Goal: Transaction & Acquisition: Purchase product/service

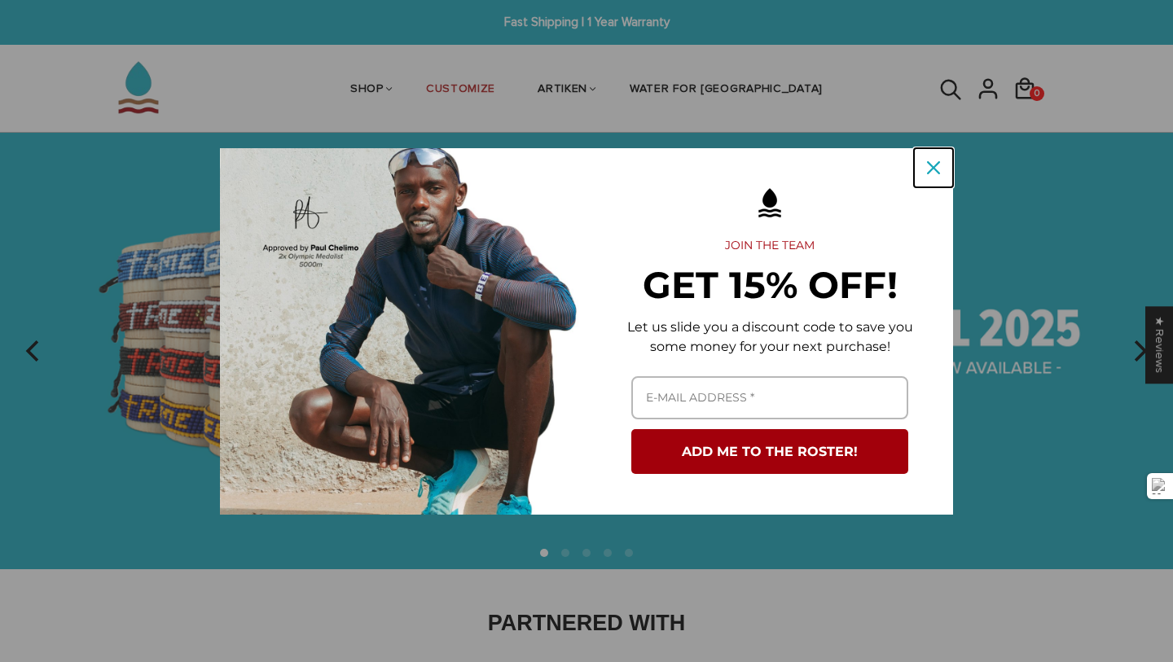
click at [936, 166] on icon "close icon" at bounding box center [933, 167] width 13 height 13
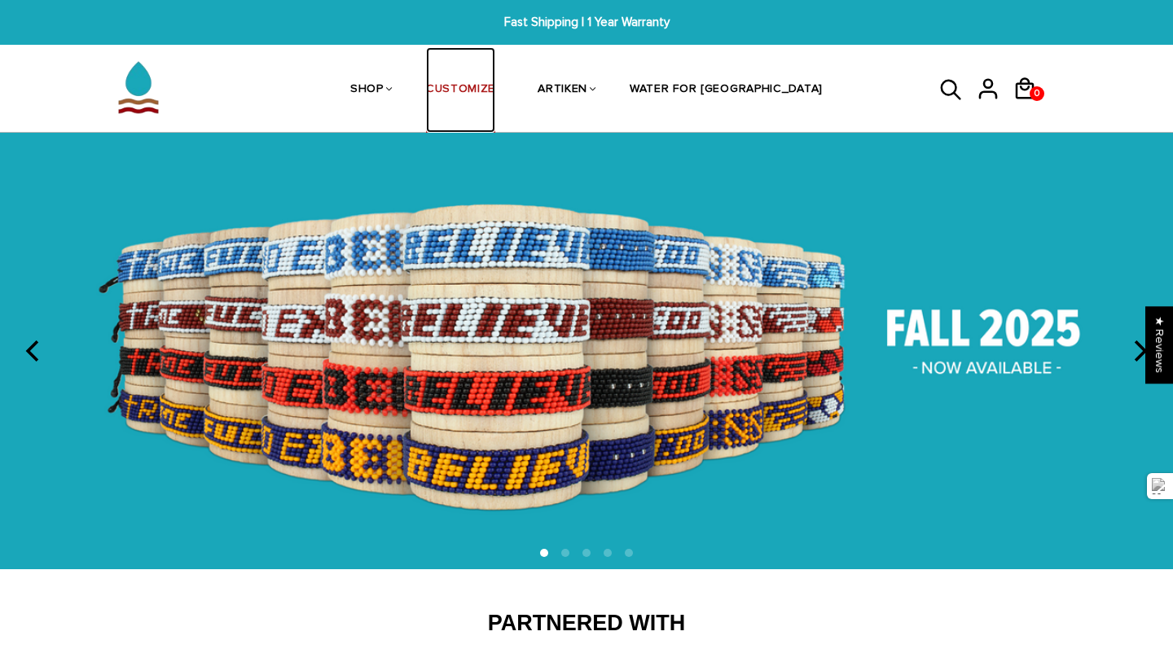
click at [495, 87] on link "CUSTOMIZE" at bounding box center [460, 90] width 69 height 86
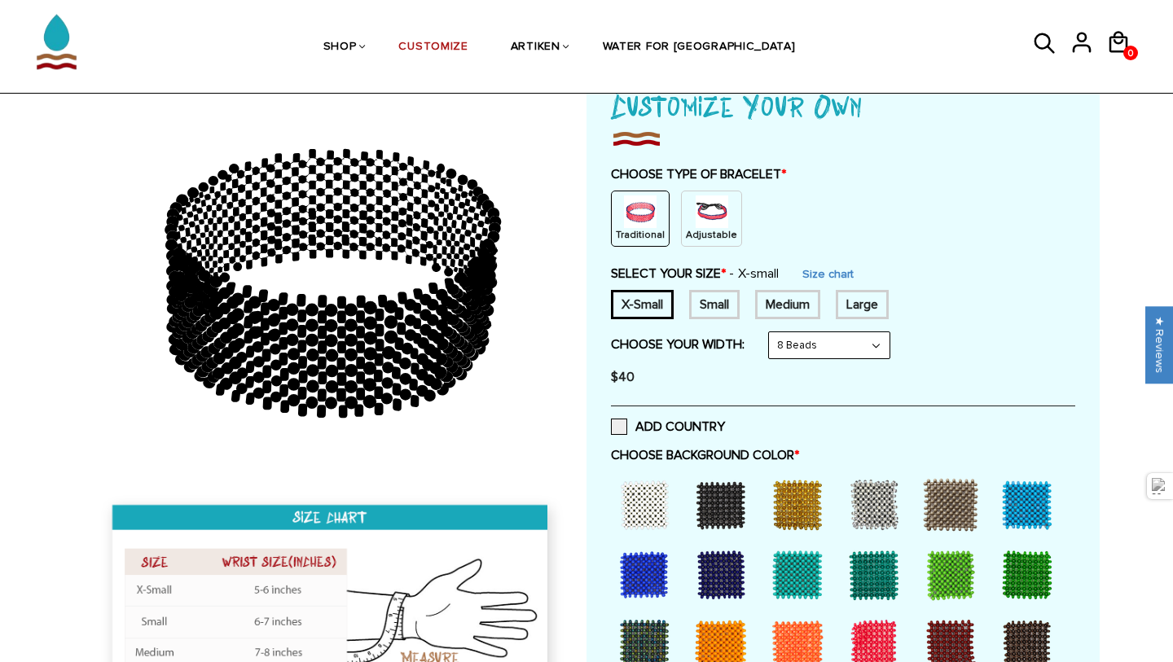
scroll to position [120, 0]
click at [668, 503] on div at bounding box center [644, 504] width 65 height 65
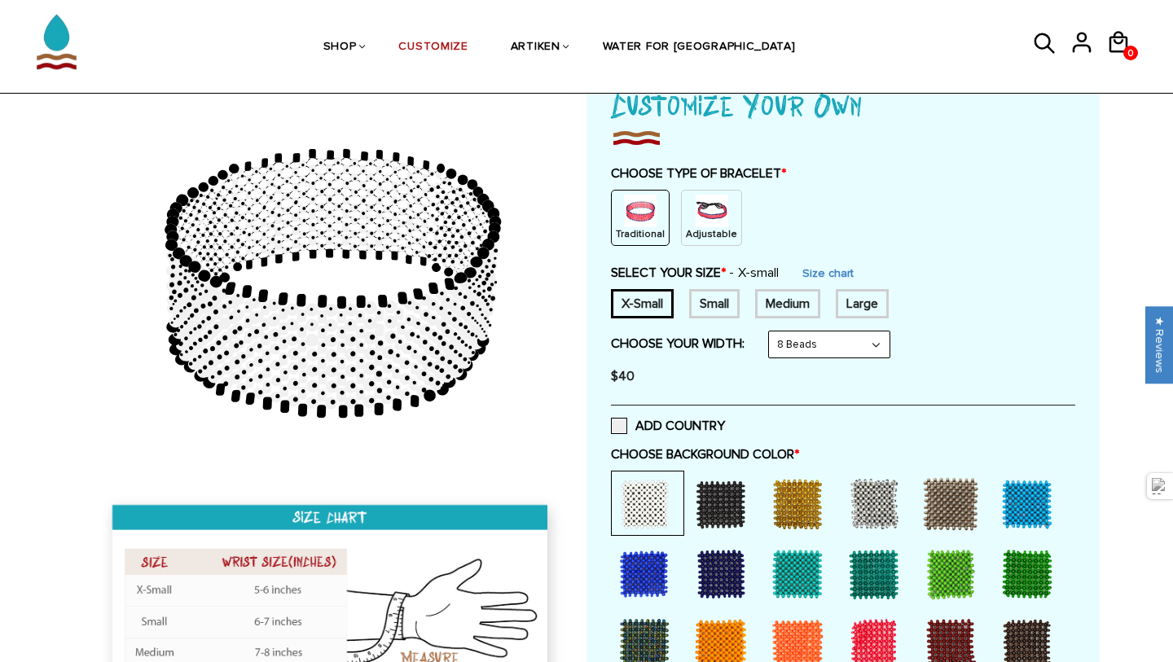
click at [752, 516] on div at bounding box center [720, 504] width 65 height 65
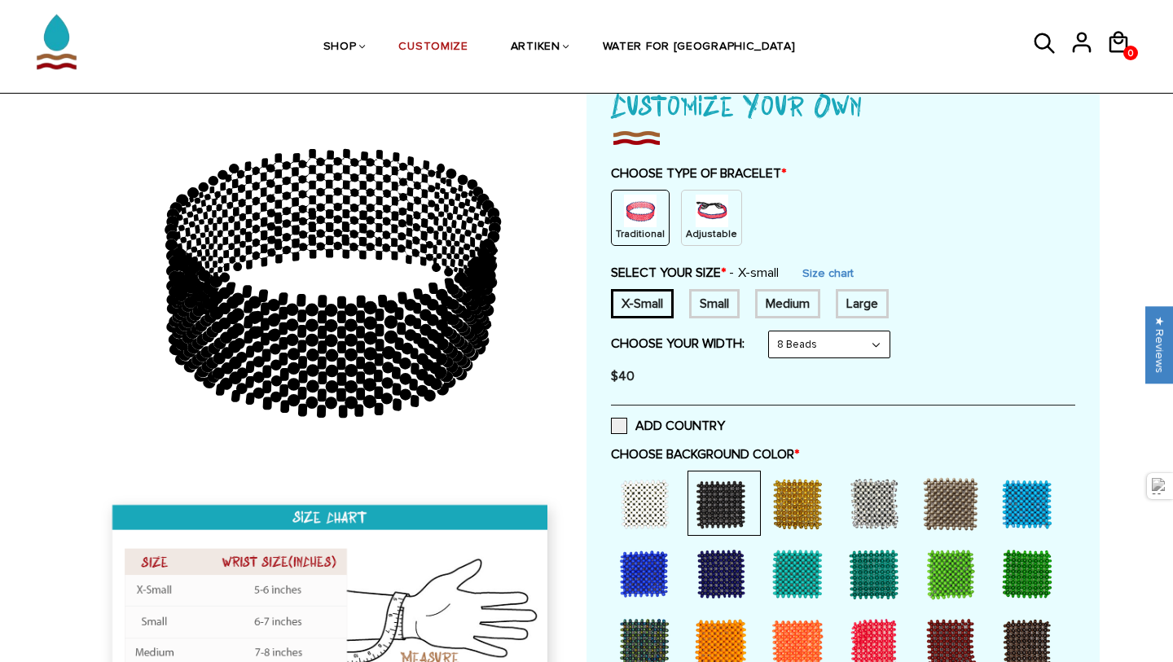
click at [688, 508] on div at bounding box center [720, 504] width 65 height 65
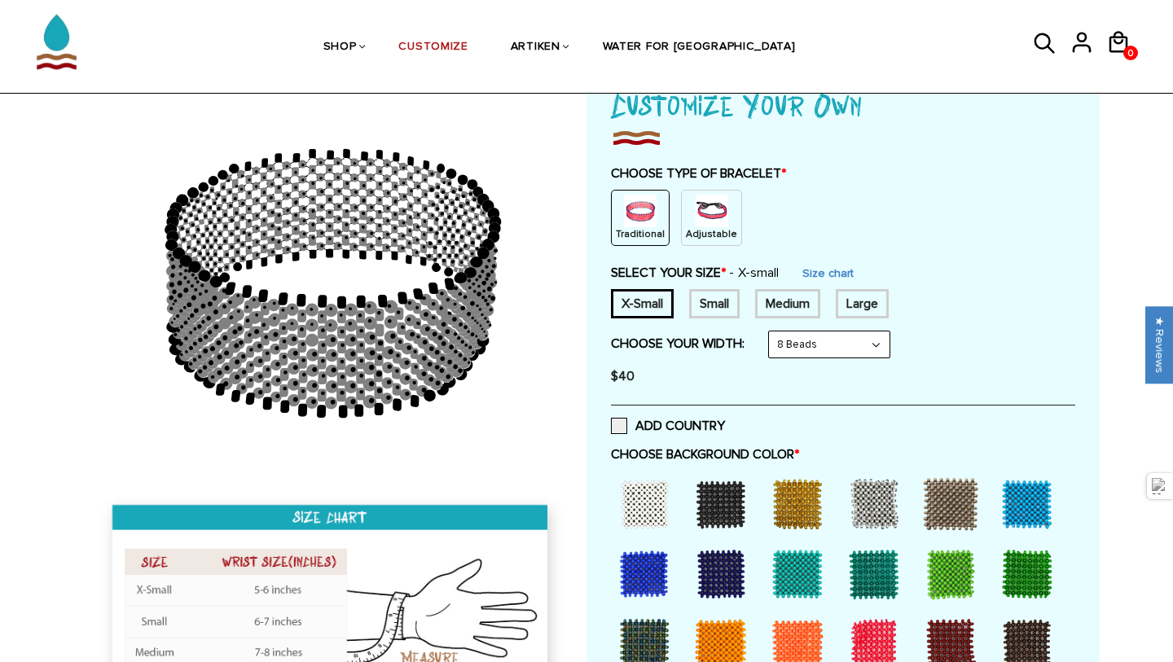
click at [664, 498] on div at bounding box center [644, 504] width 65 height 65
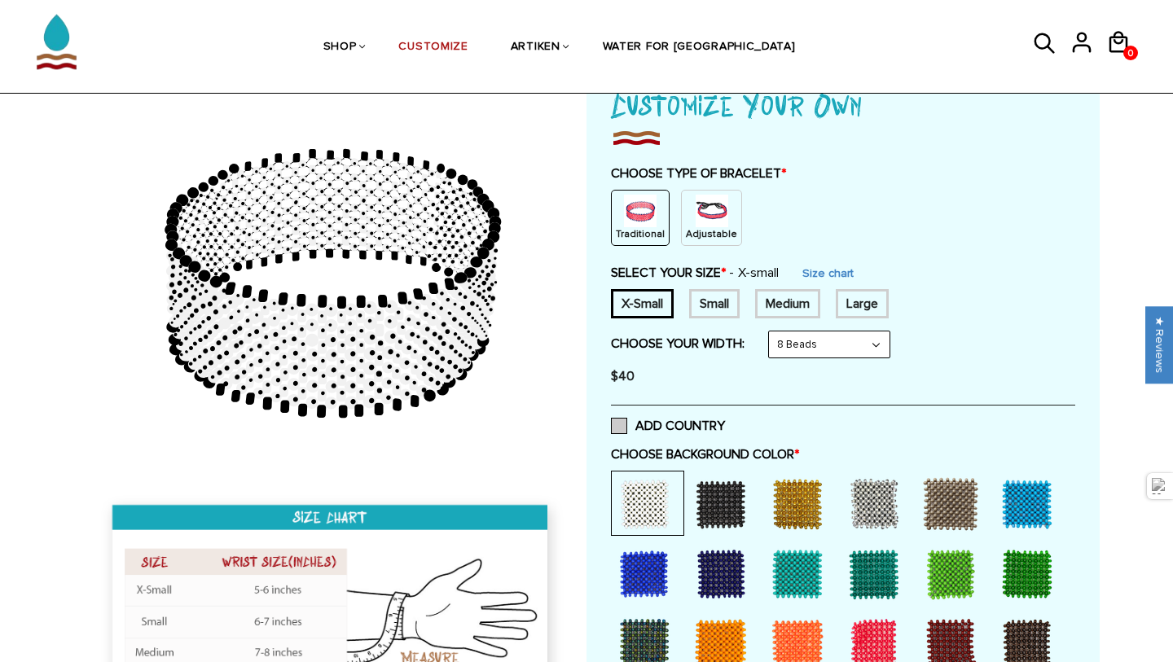
click at [644, 428] on label "ADD COUNTRY" at bounding box center [668, 426] width 114 height 16
click at [725, 421] on input "ADD COUNTRY" at bounding box center [725, 421] width 0 height 0
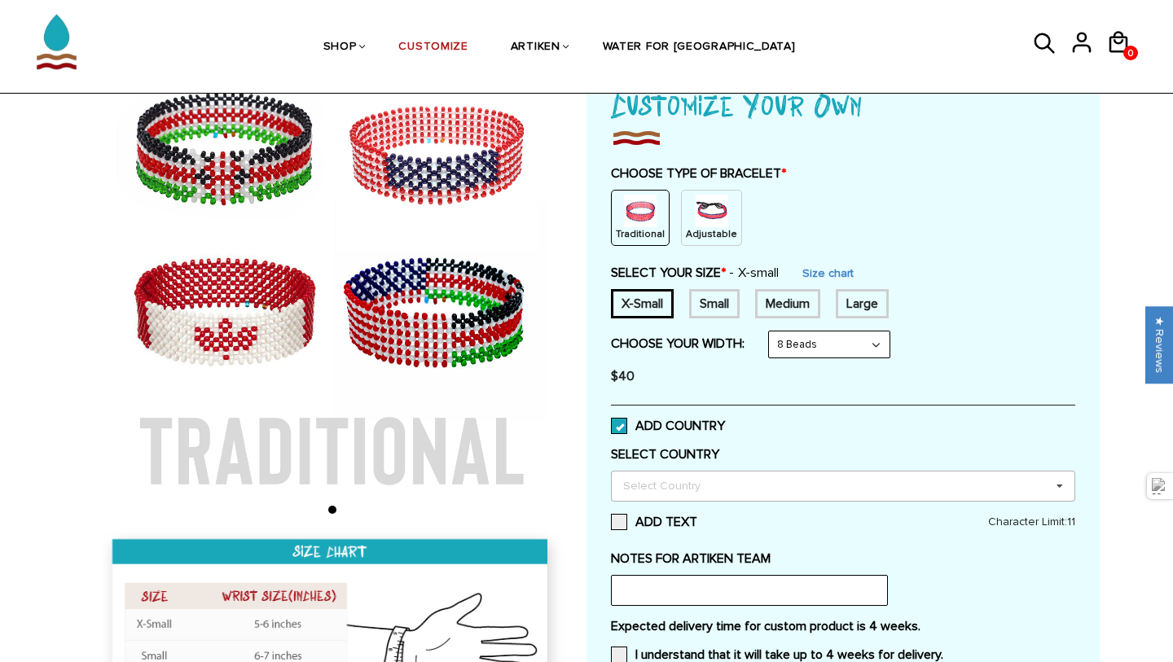
click at [643, 489] on div "Select Country" at bounding box center [671, 485] width 105 height 19
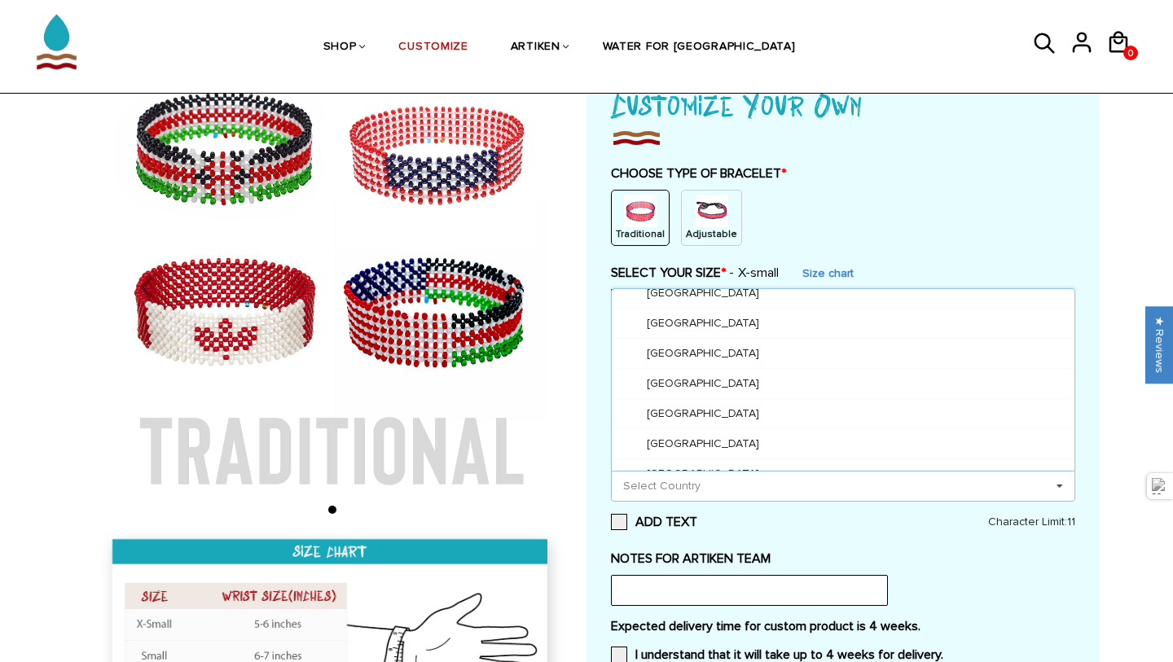
scroll to position [946, 0]
click at [727, 432] on div "Burundi" at bounding box center [843, 443] width 463 height 30
click at [761, 486] on icon at bounding box center [765, 485] width 8 height 11
click at [724, 529] on label "ADD TEXT" at bounding box center [843, 522] width 464 height 16
click at [697, 517] on input "ADD TEXT" at bounding box center [697, 517] width 0 height 0
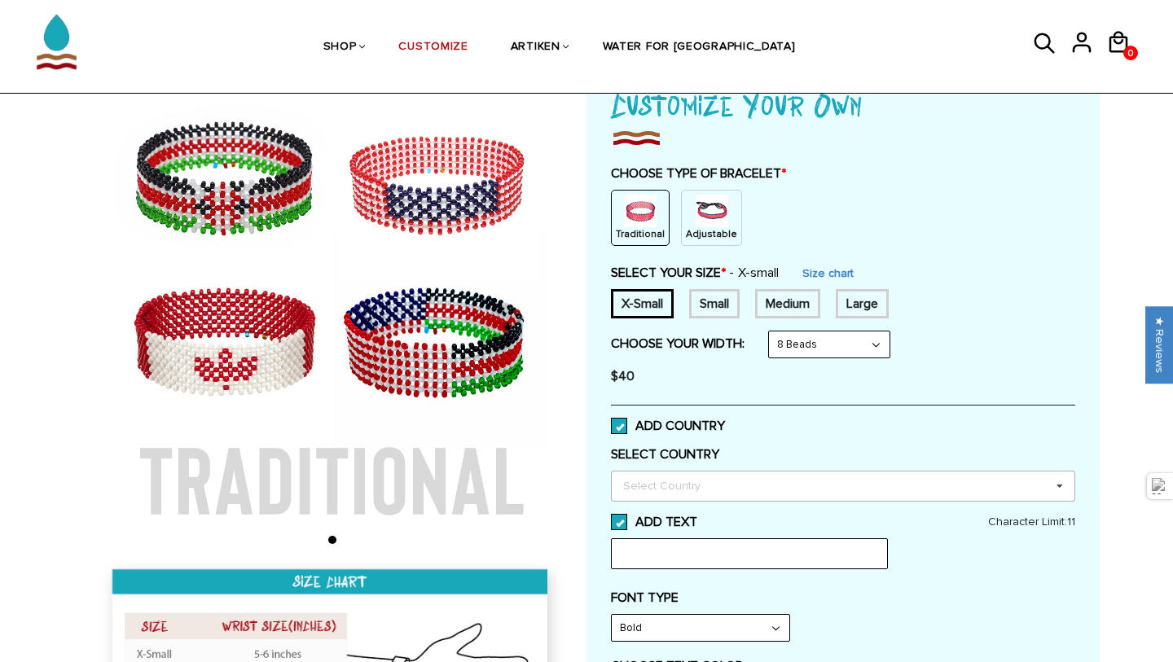
click at [621, 520] on span at bounding box center [619, 522] width 16 height 16
click at [697, 517] on input "ADD TEXT" at bounding box center [697, 517] width 0 height 0
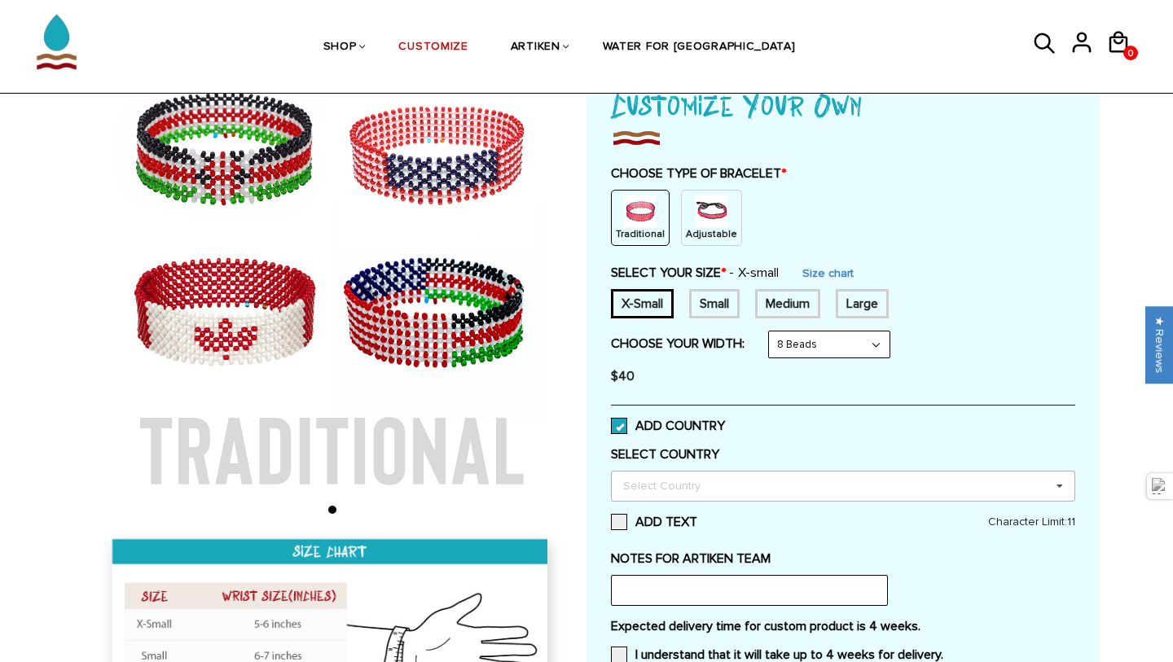
click at [620, 420] on span at bounding box center [619, 426] width 16 height 16
click at [725, 421] on input "ADD COUNTRY" at bounding box center [725, 421] width 0 height 0
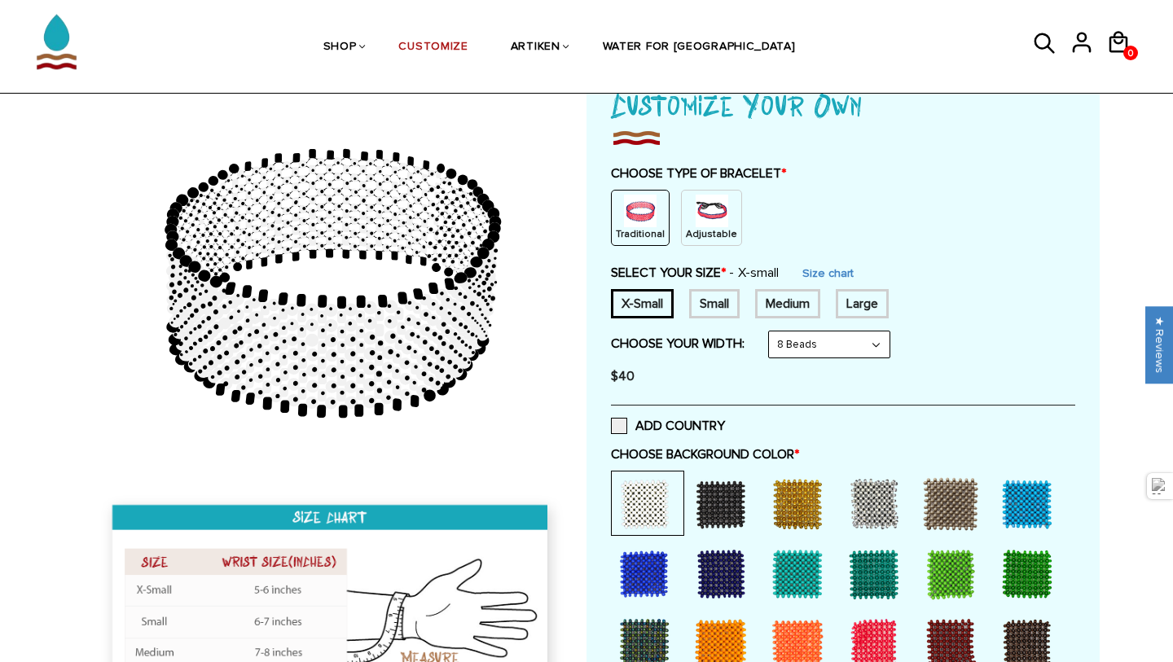
click at [792, 565] on div at bounding box center [797, 574] width 65 height 65
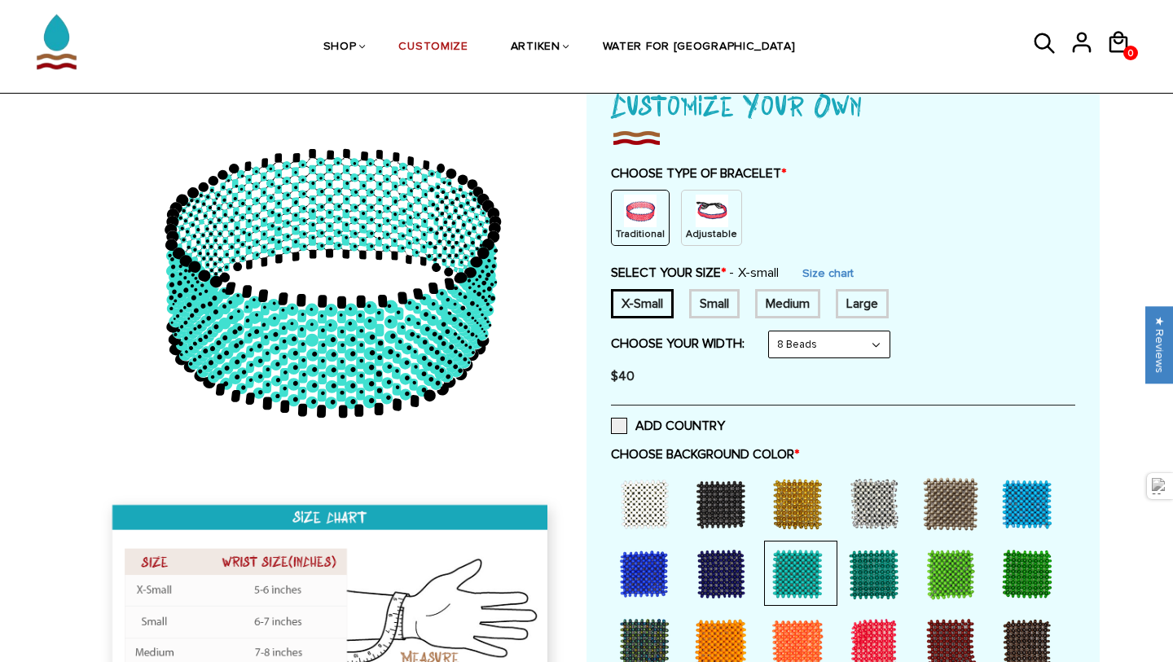
click at [747, 509] on div at bounding box center [720, 504] width 65 height 65
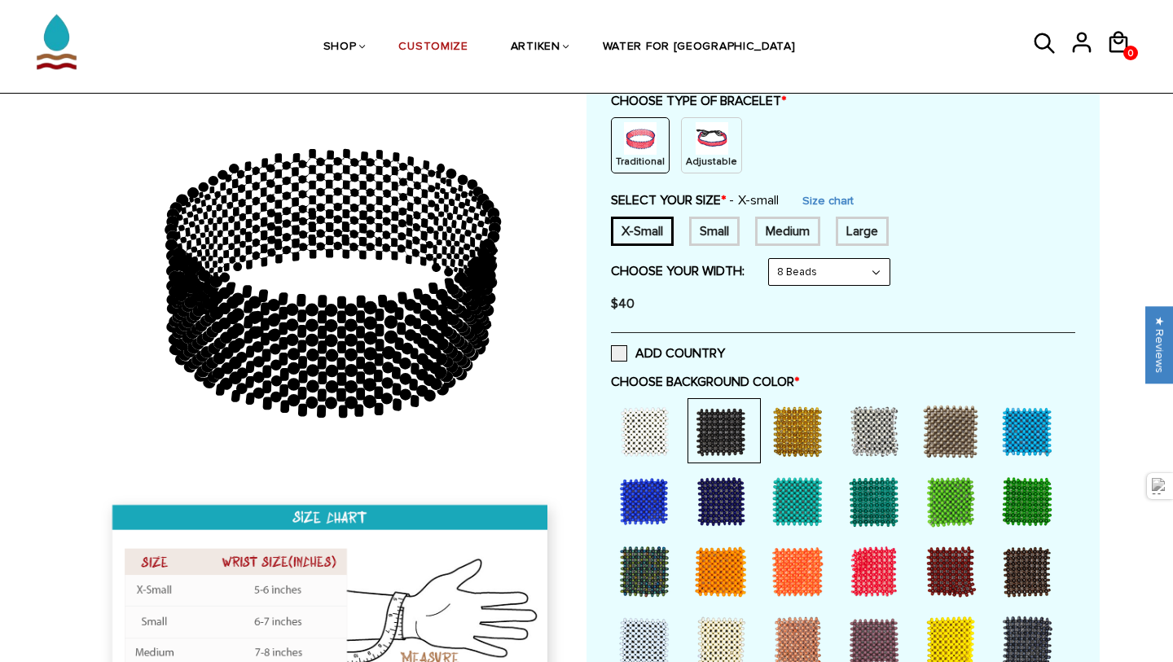
scroll to position [195, 0]
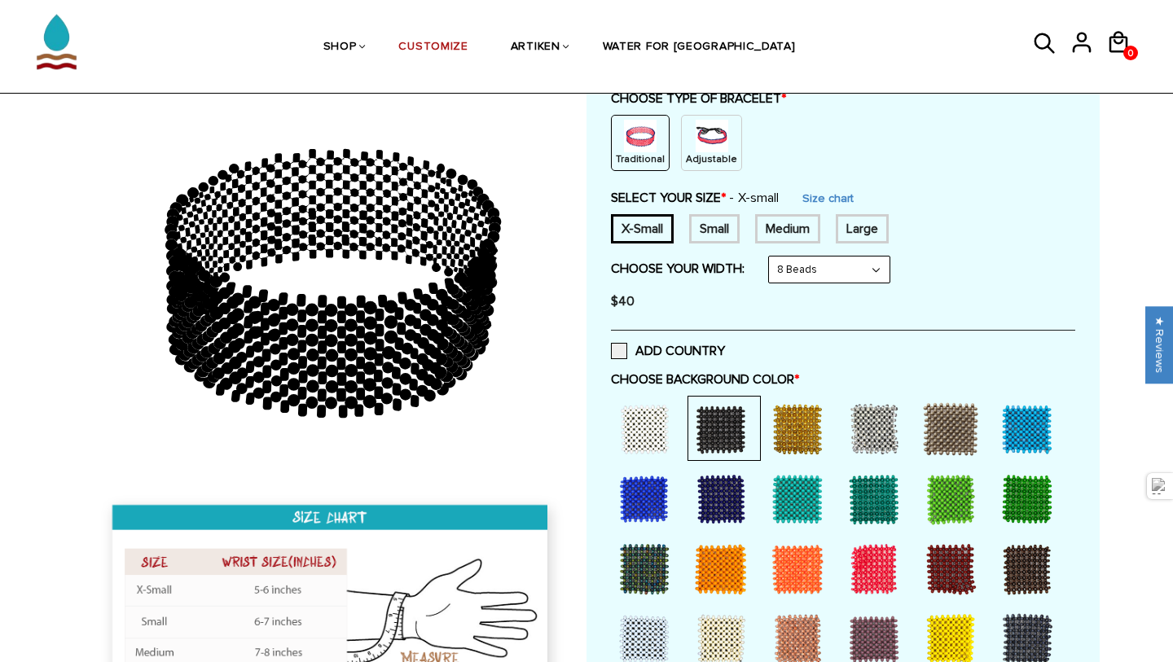
click at [669, 429] on div at bounding box center [644, 429] width 65 height 65
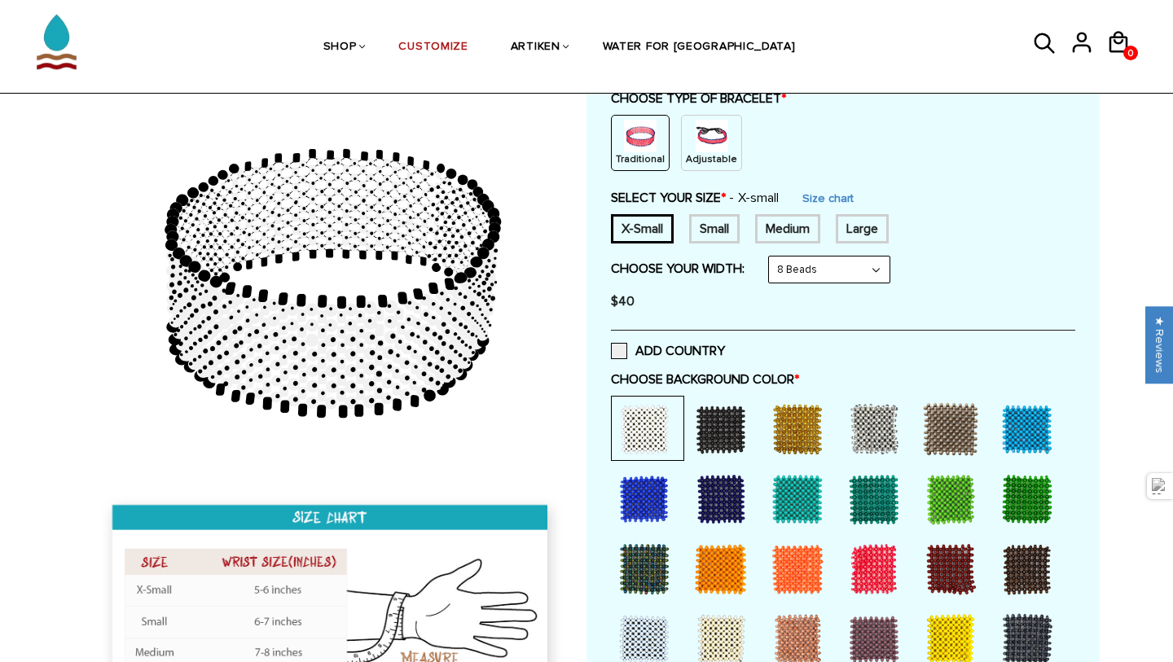
click at [873, 452] on div at bounding box center [873, 429] width 65 height 65
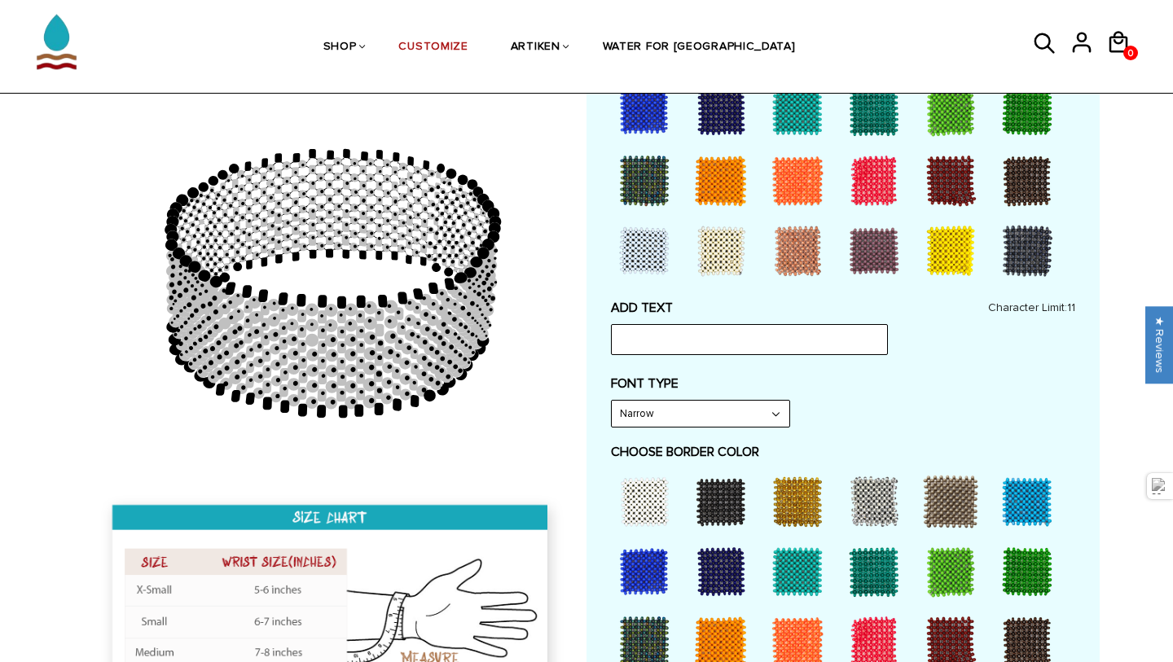
scroll to position [584, 0]
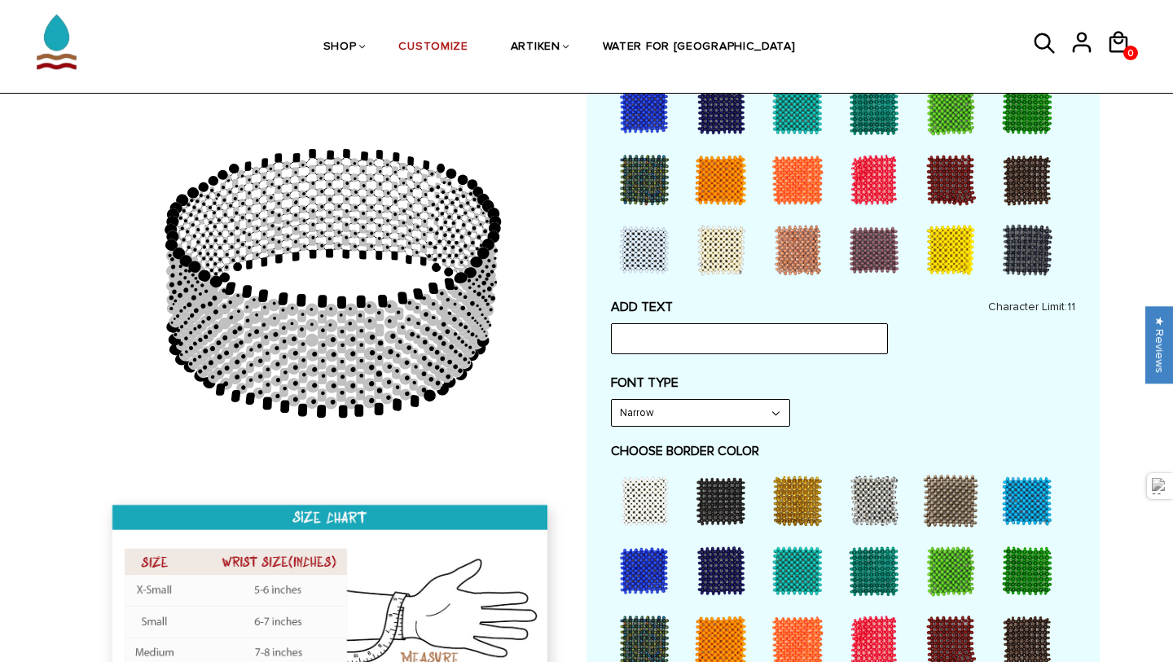
click at [696, 402] on select "Narrow Bold" at bounding box center [701, 413] width 178 height 26
select select "Bold"
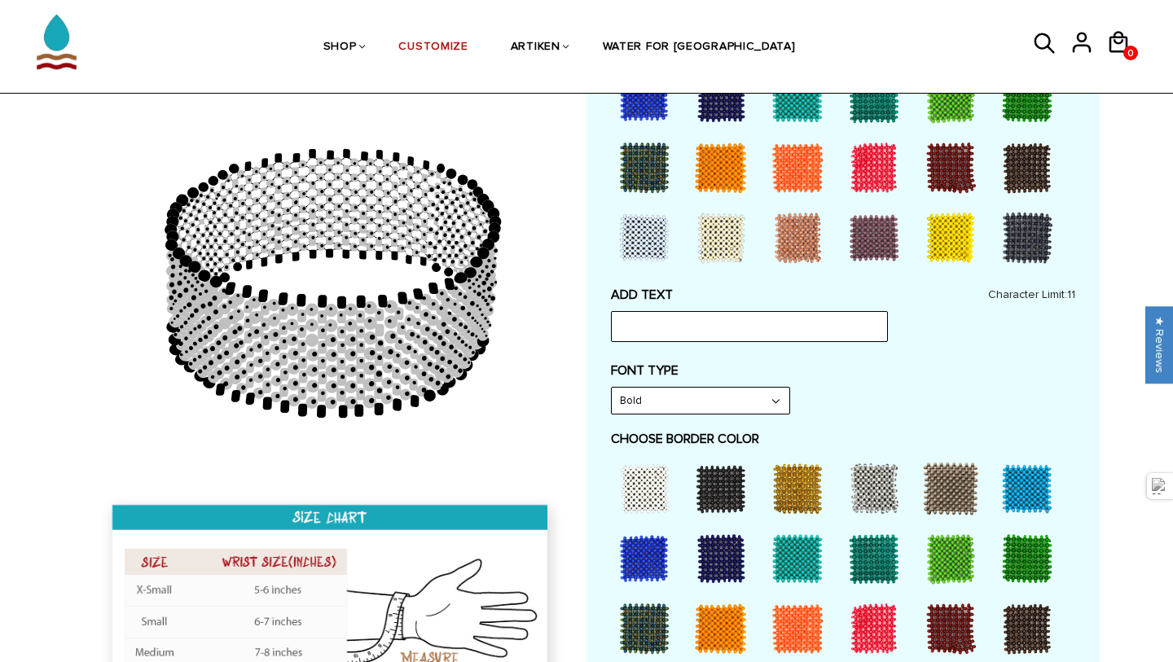
scroll to position [612, 0]
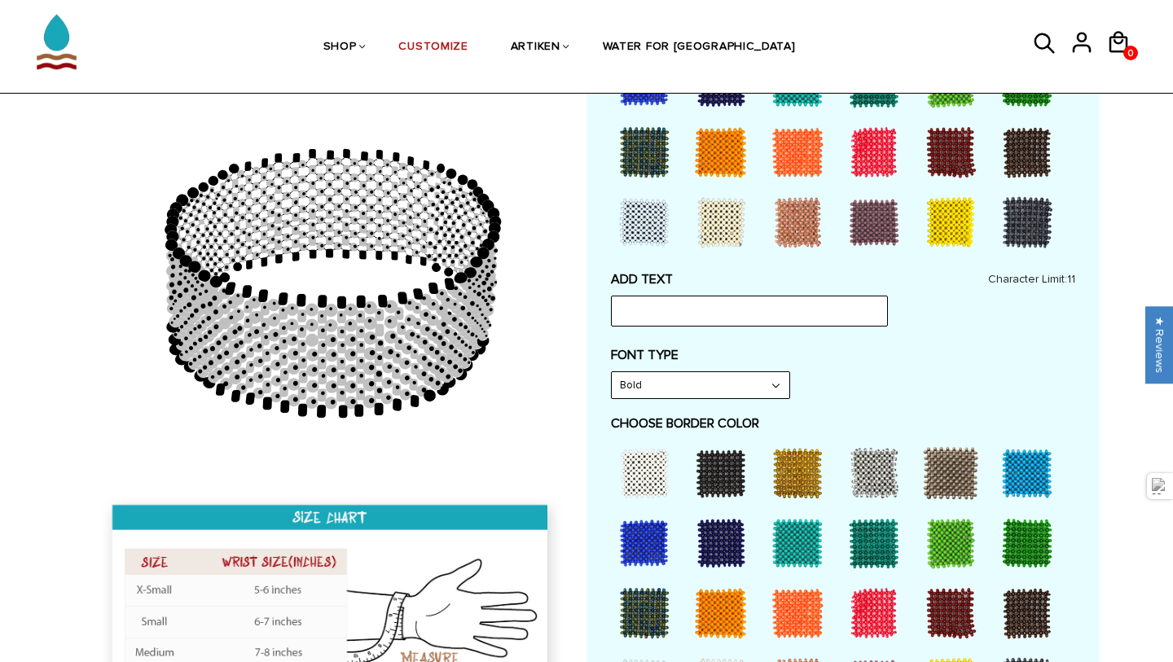
click at [722, 494] on div at bounding box center [720, 473] width 65 height 65
click at [658, 463] on div at bounding box center [644, 473] width 65 height 65
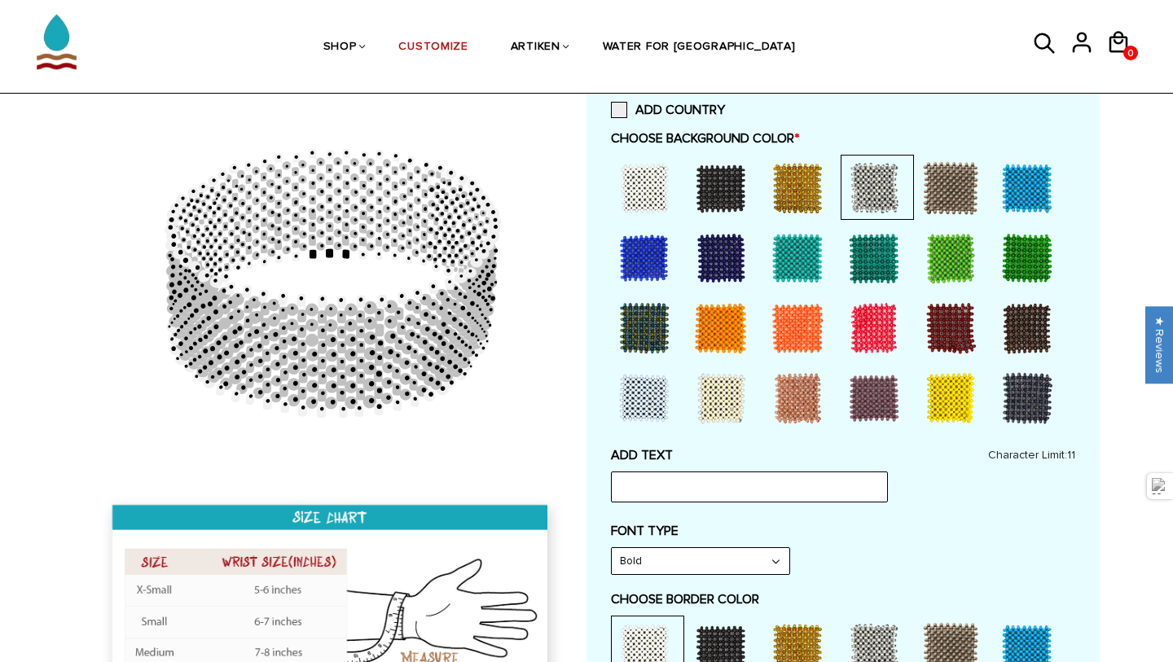
scroll to position [423, 0]
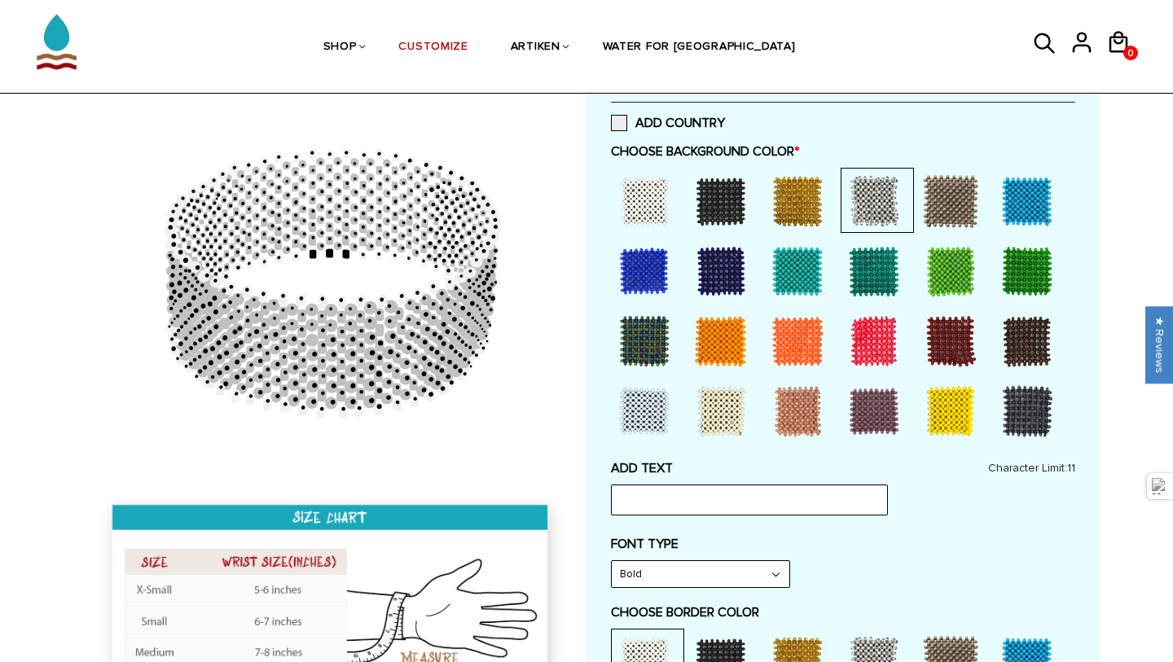
click at [735, 221] on div at bounding box center [720, 201] width 65 height 65
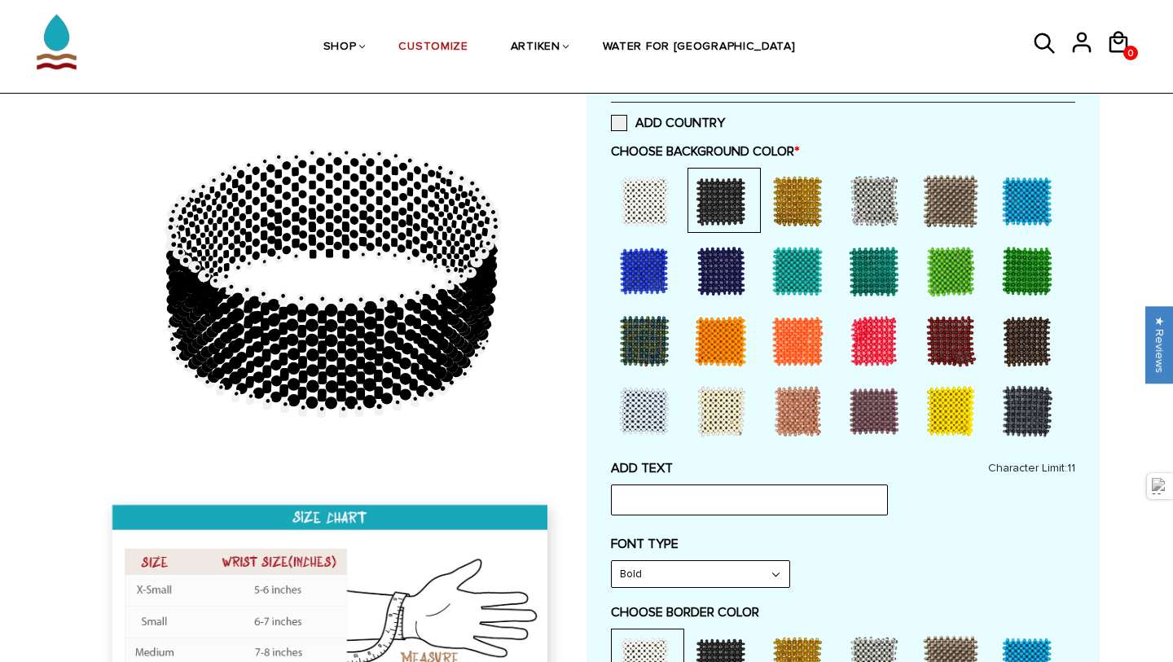
click at [628, 269] on div at bounding box center [644, 271] width 65 height 65
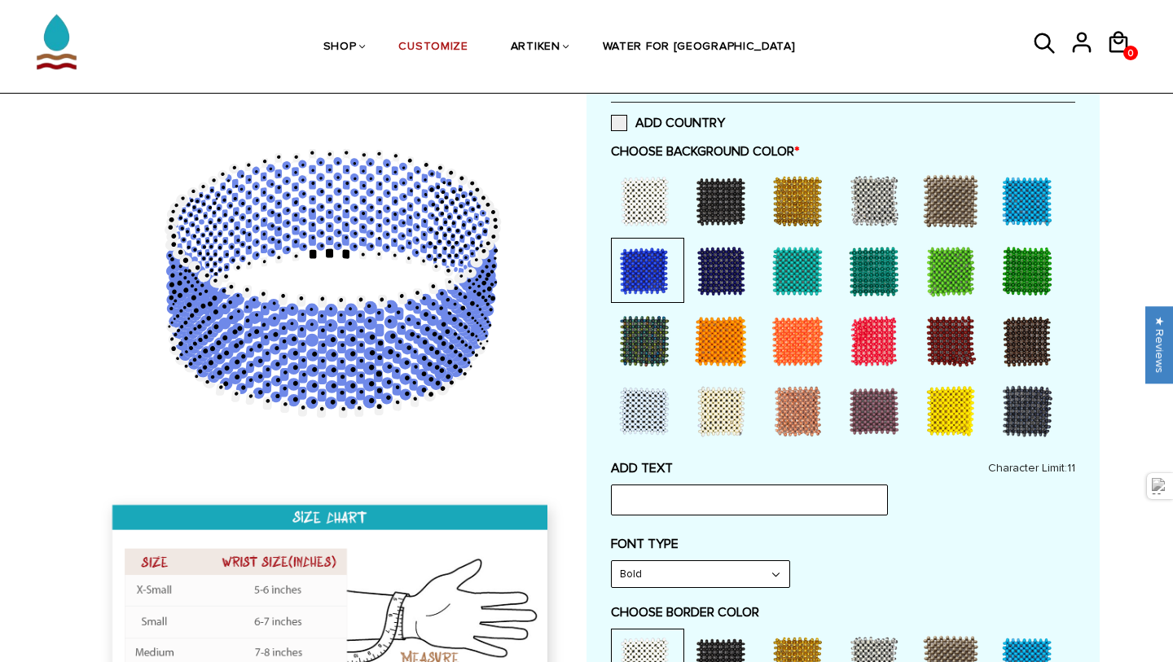
click at [657, 185] on div at bounding box center [644, 201] width 65 height 65
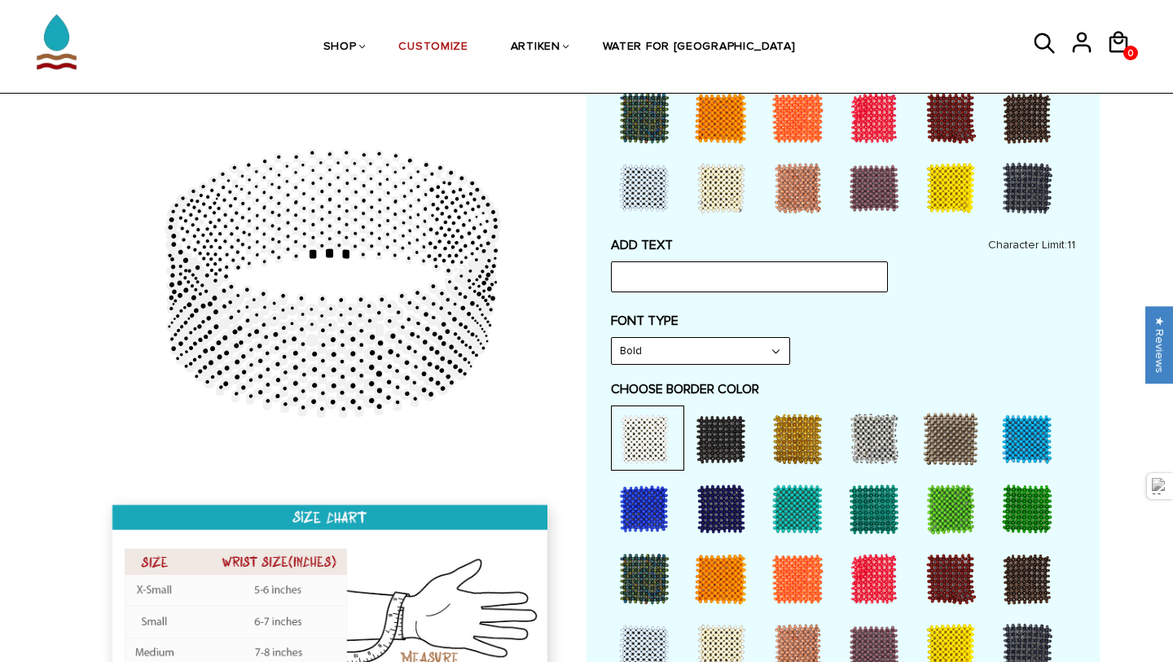
click at [665, 503] on div at bounding box center [644, 508] width 65 height 65
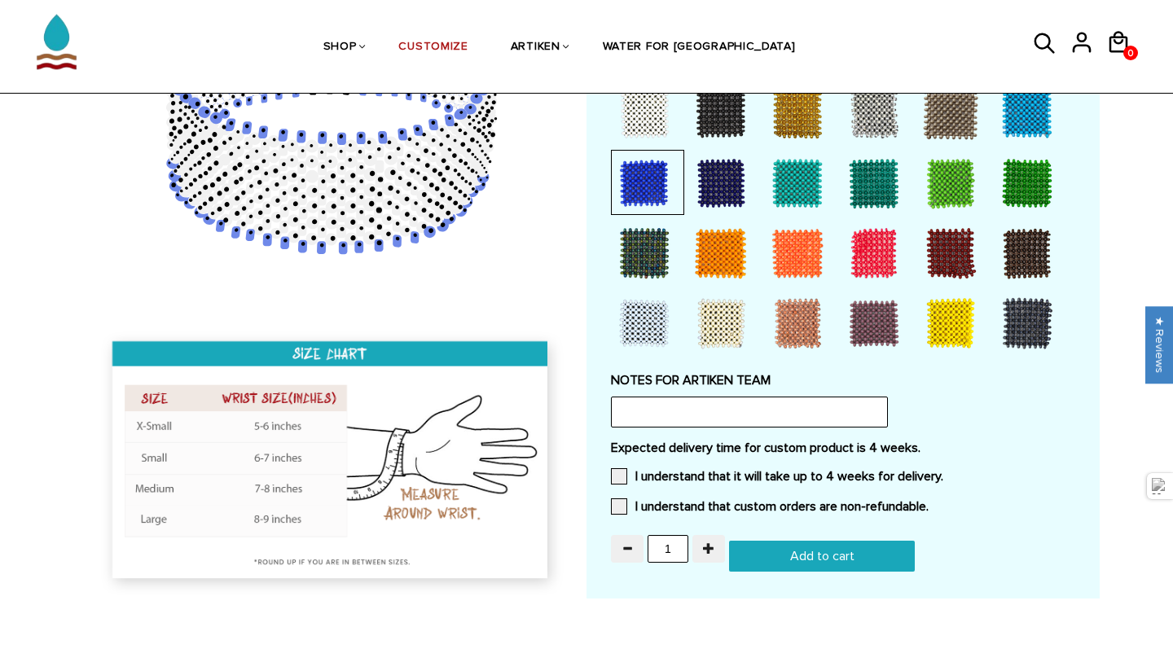
scroll to position [944, 0]
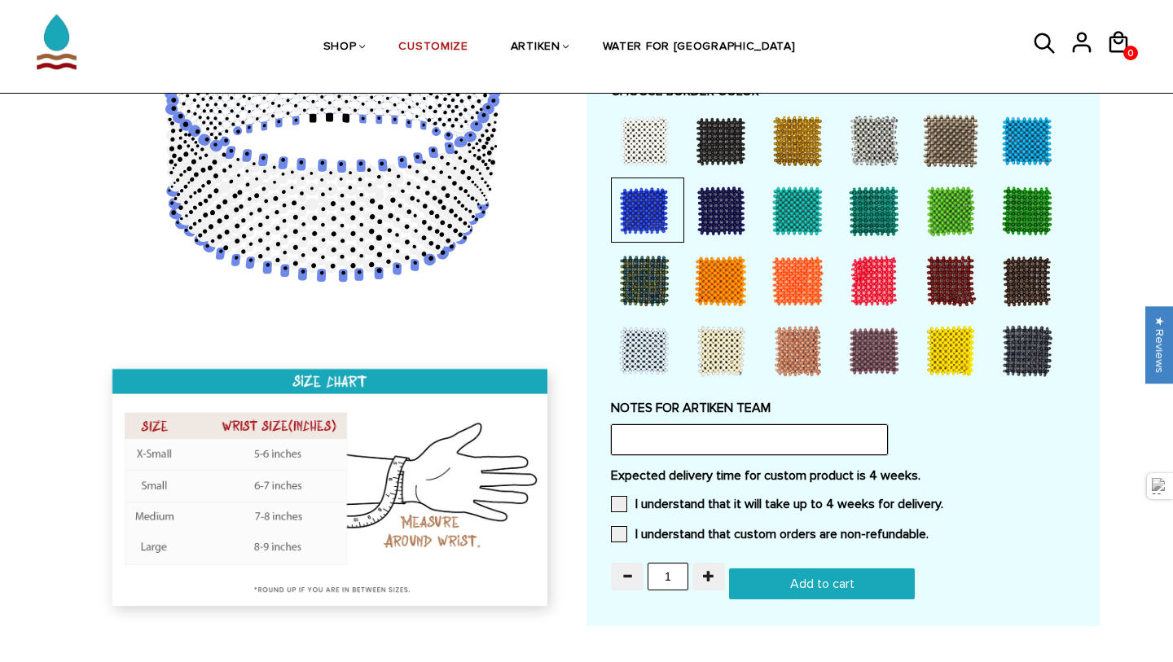
click at [704, 439] on input "text" at bounding box center [749, 439] width 277 height 31
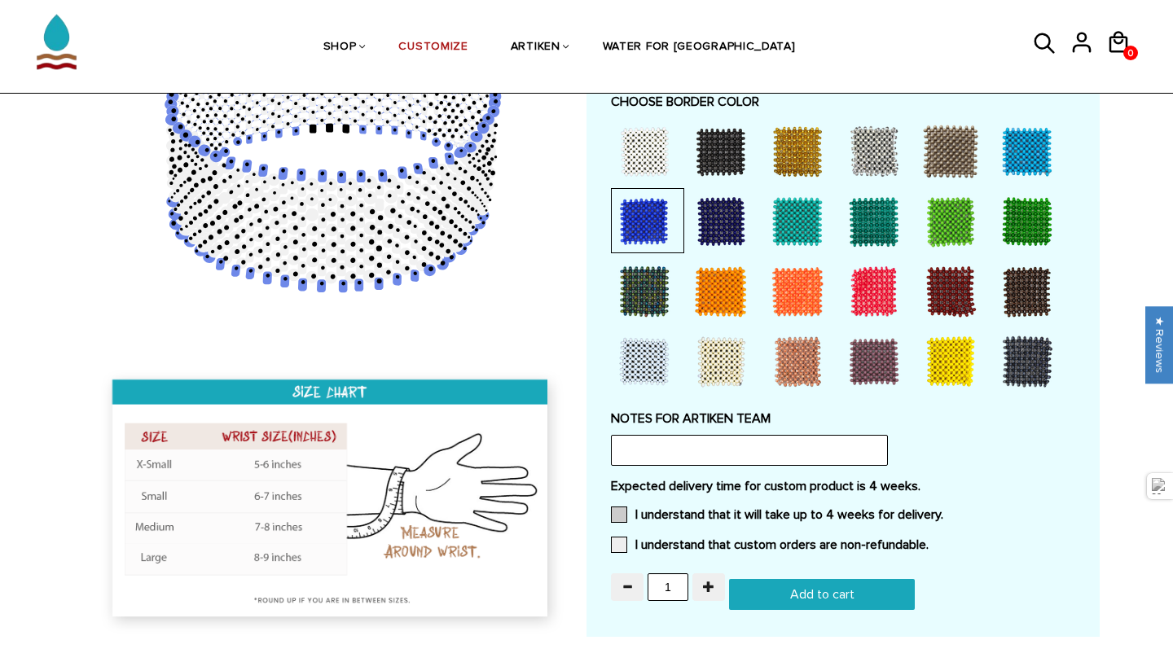
click at [687, 517] on label "I understand that it will take up to 4 weeks for delivery." at bounding box center [777, 515] width 332 height 16
click at [943, 510] on input "I understand that it will take up to 4 weeks for delivery." at bounding box center [943, 510] width 0 height 0
click at [684, 544] on label "I understand that custom orders are non-refundable." at bounding box center [770, 545] width 318 height 16
click at [928, 540] on input "I understand that custom orders are non-refundable." at bounding box center [928, 540] width 0 height 0
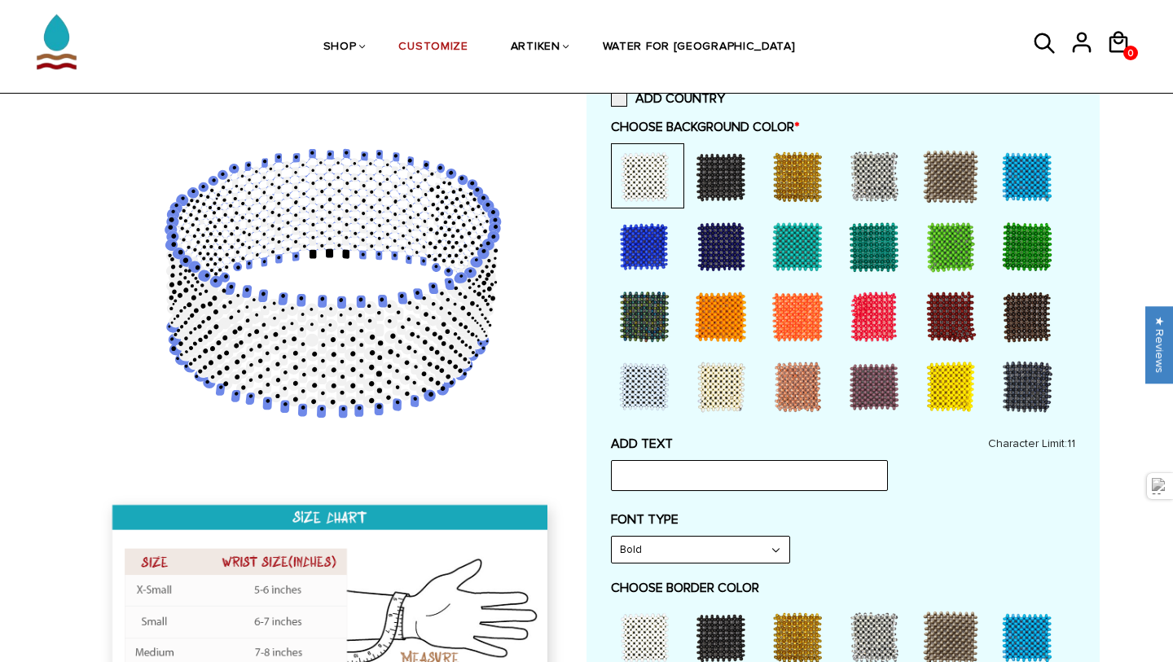
scroll to position [424, 0]
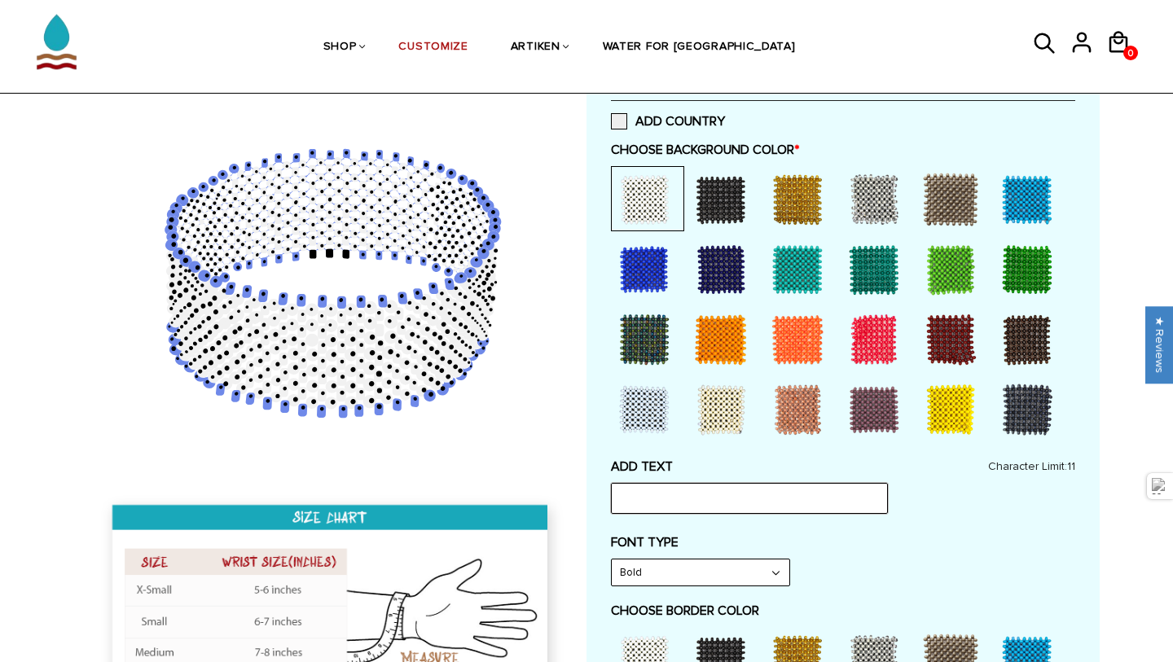
click at [689, 502] on input "text" at bounding box center [749, 498] width 277 height 31
type input "W"
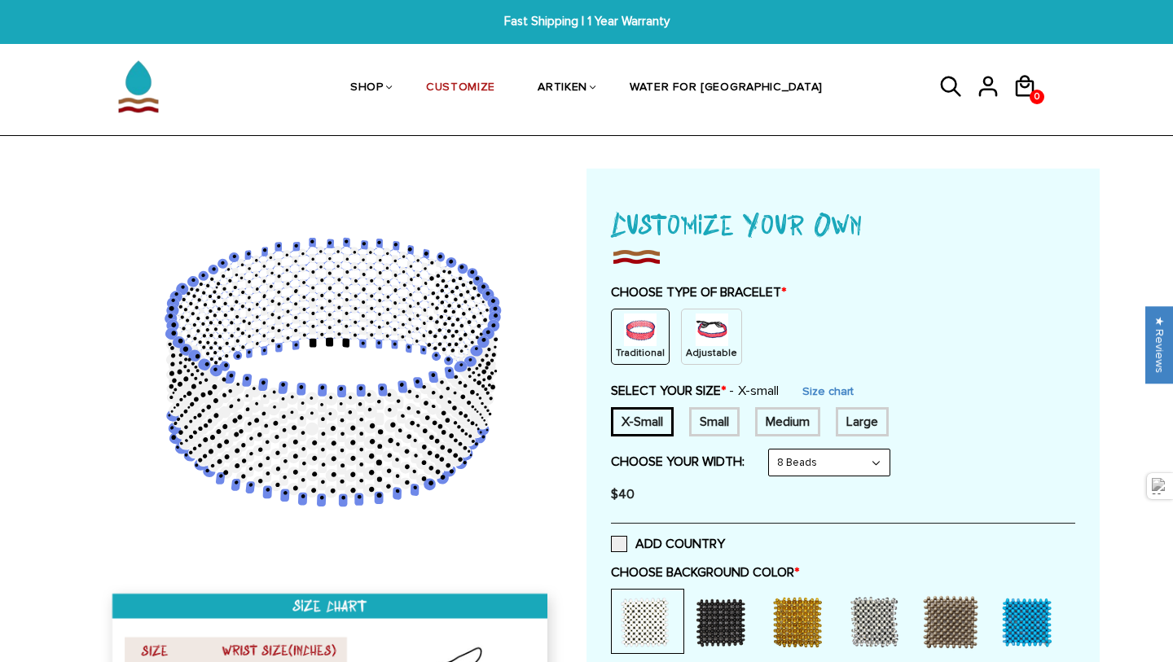
scroll to position [0, 0]
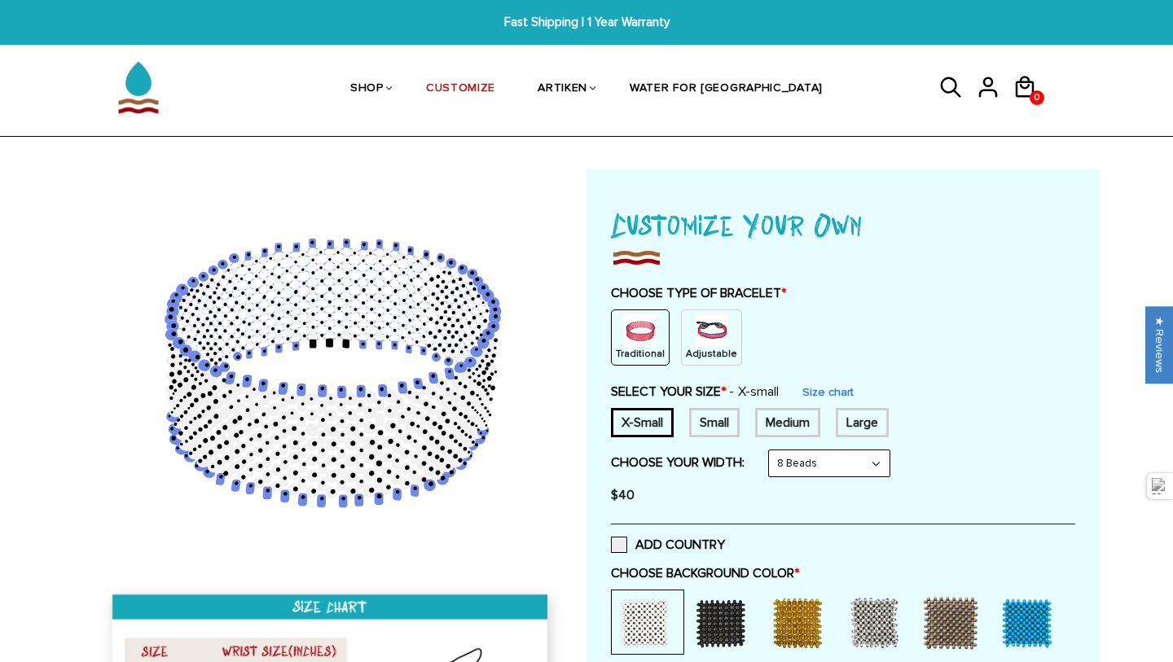
click at [681, 340] on div "Adjustable" at bounding box center [711, 337] width 61 height 56
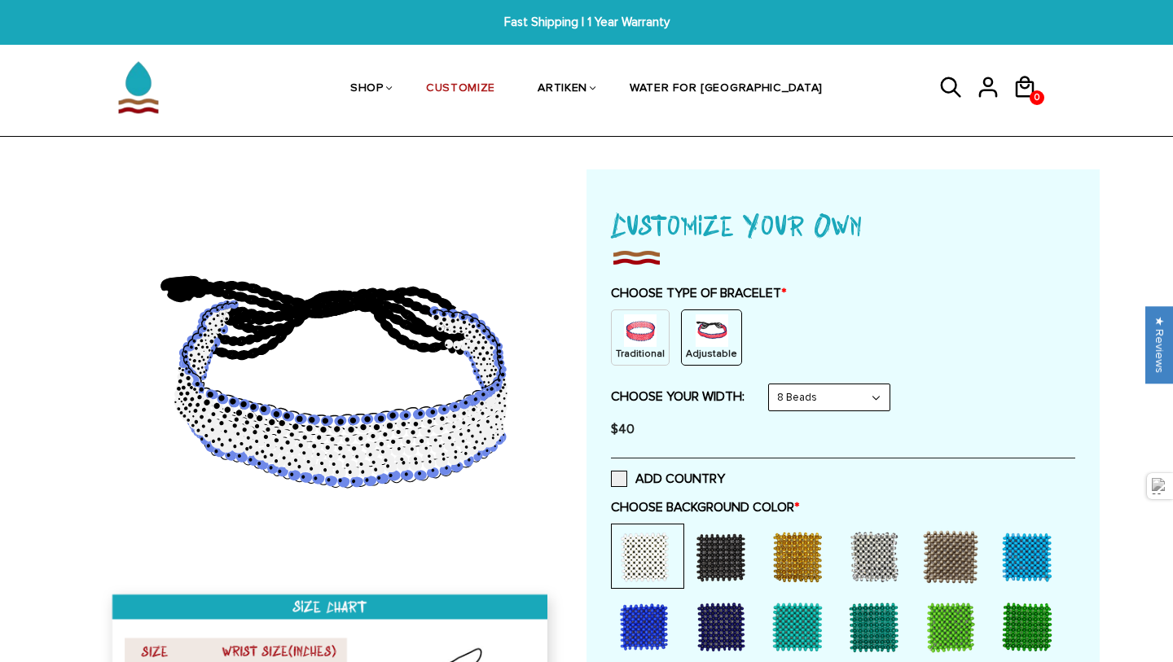
click at [792, 392] on select "8 Beads 6 Beads 10 Beads" at bounding box center [829, 397] width 121 height 26
select select "6-beads"
select select "Bold"
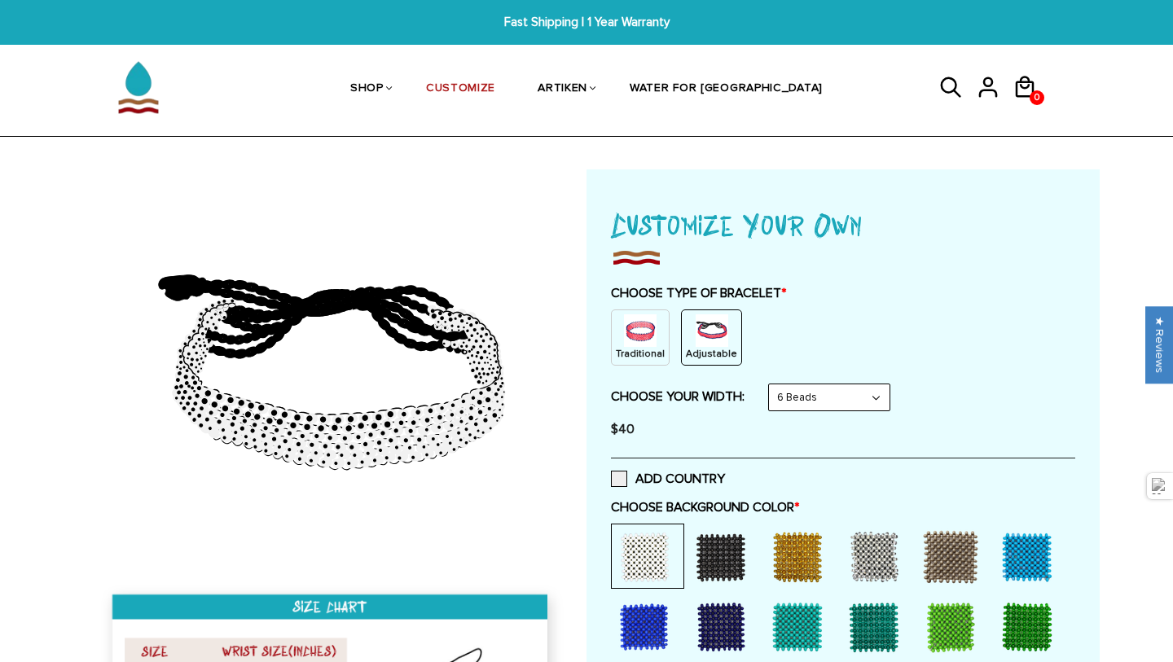
click at [808, 397] on select "8 Beads 6 Beads 10 Beads" at bounding box center [829, 397] width 121 height 26
select select "10-beads"
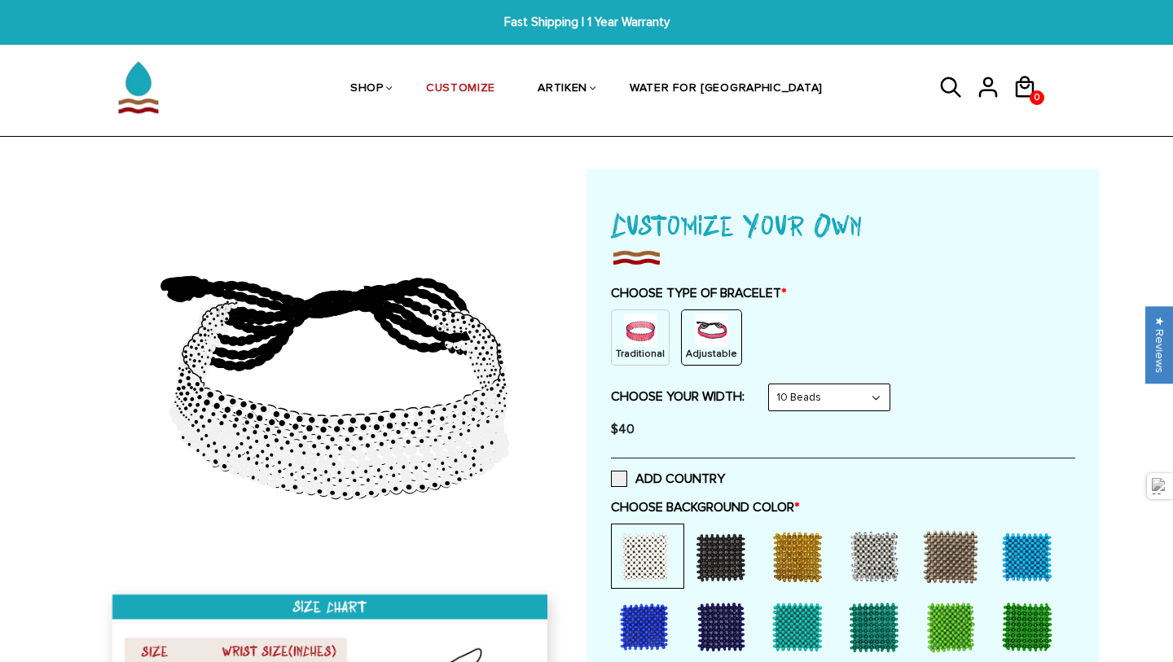
click at [814, 406] on select "8 Beads 6 Beads 10 Beads" at bounding box center [829, 397] width 121 height 26
click at [718, 582] on div at bounding box center [720, 556] width 65 height 65
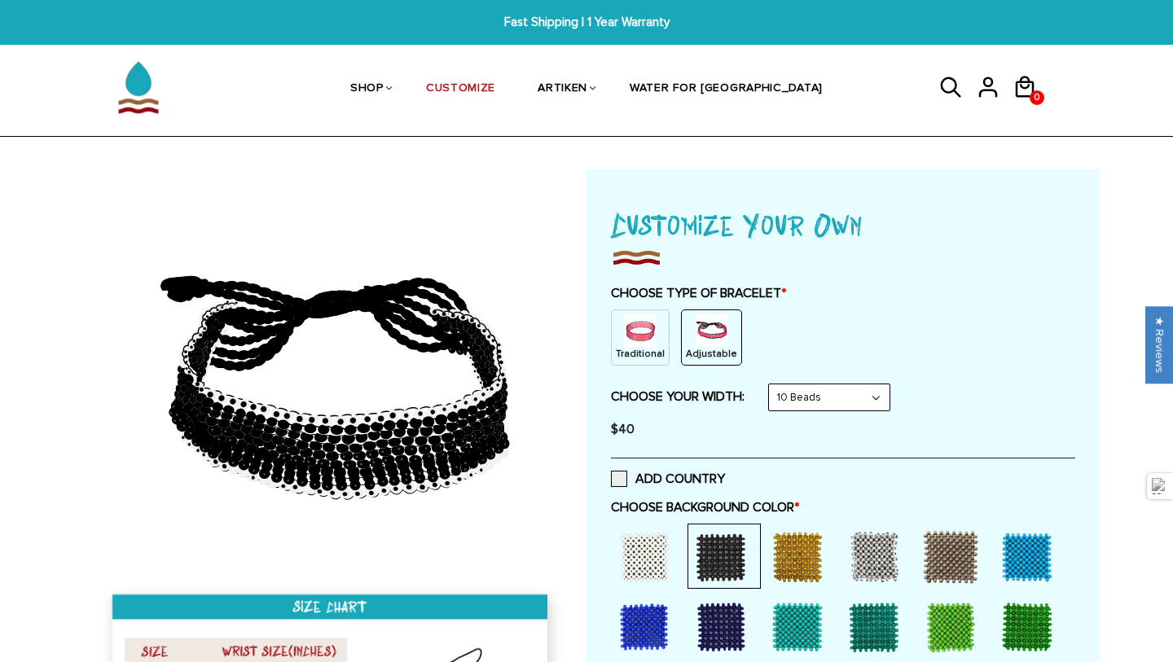
click at [658, 577] on div at bounding box center [644, 556] width 65 height 65
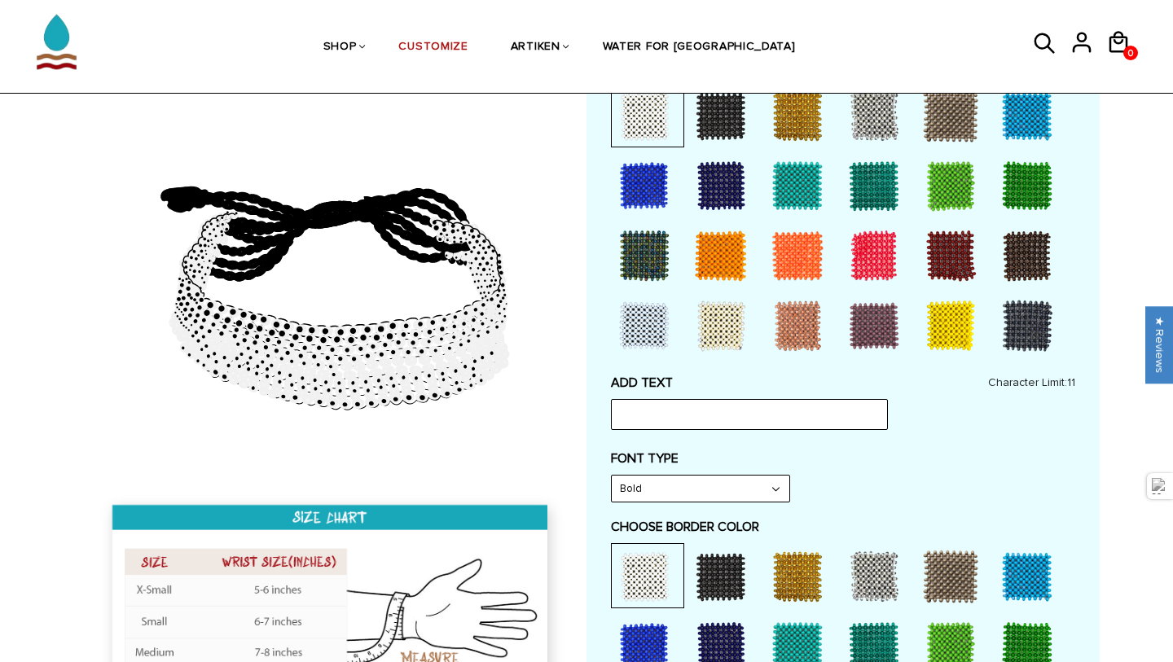
scroll to position [443, 0]
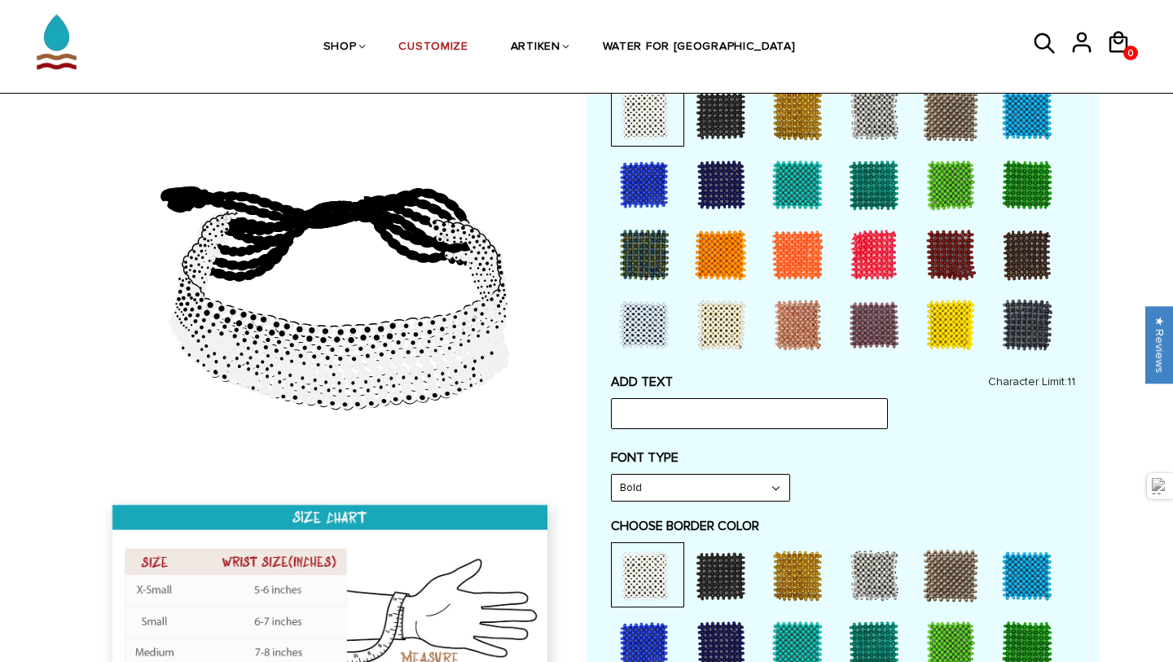
click at [656, 630] on div at bounding box center [644, 645] width 65 height 65
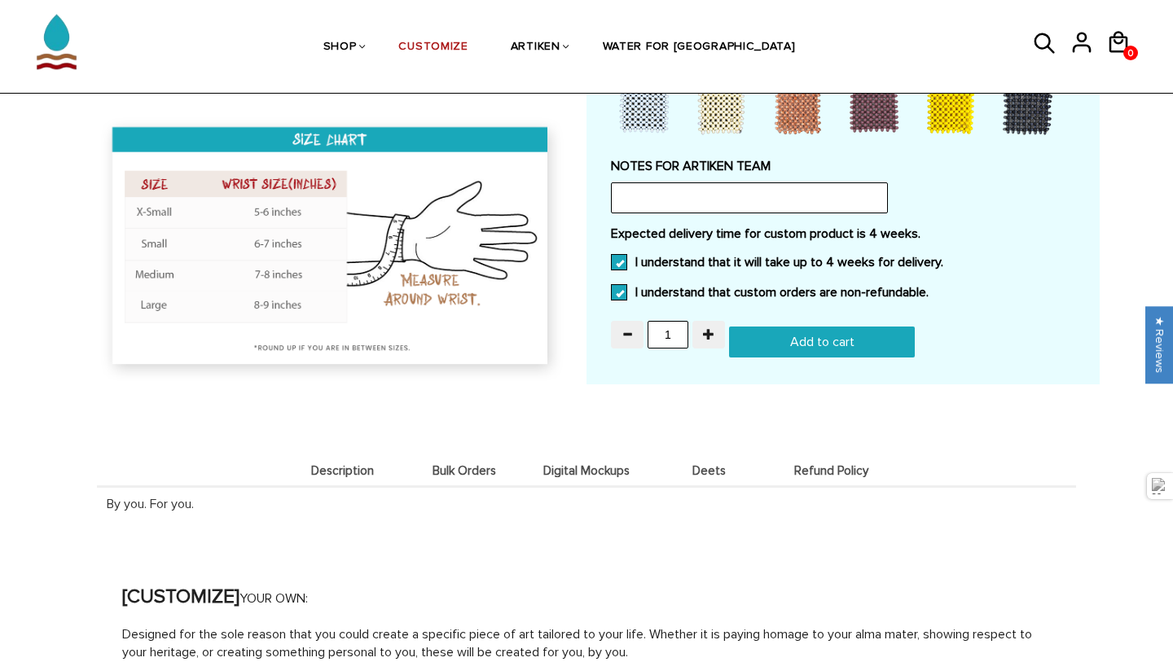
scroll to position [1118, 0]
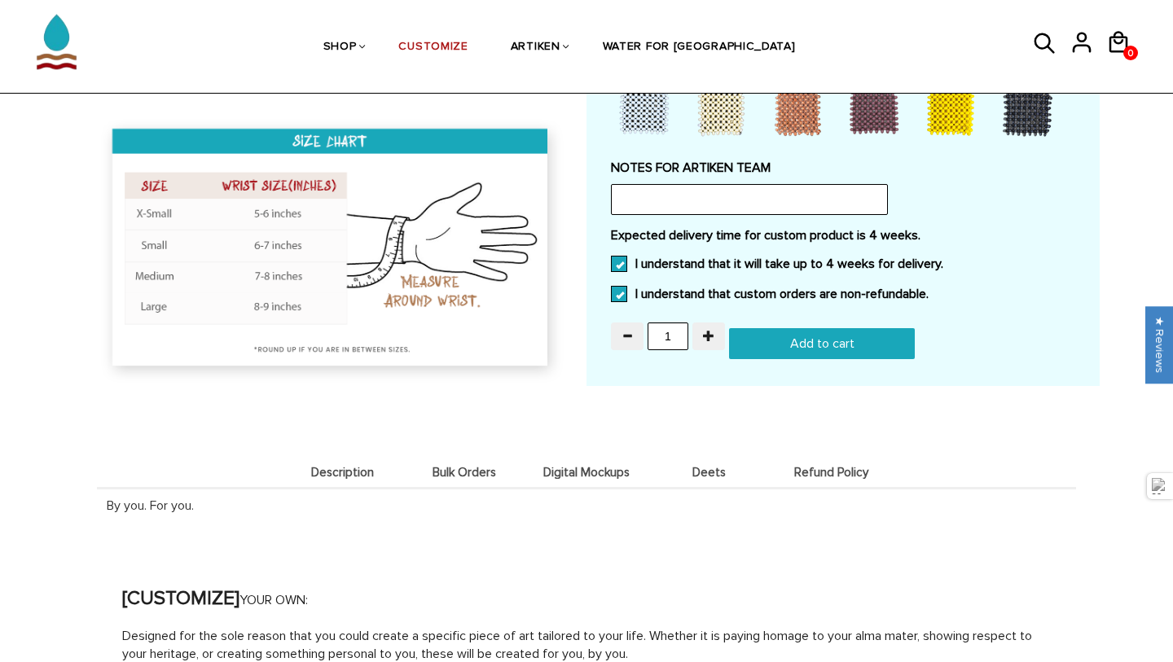
click at [350, 472] on span "Description" at bounding box center [342, 473] width 114 height 14
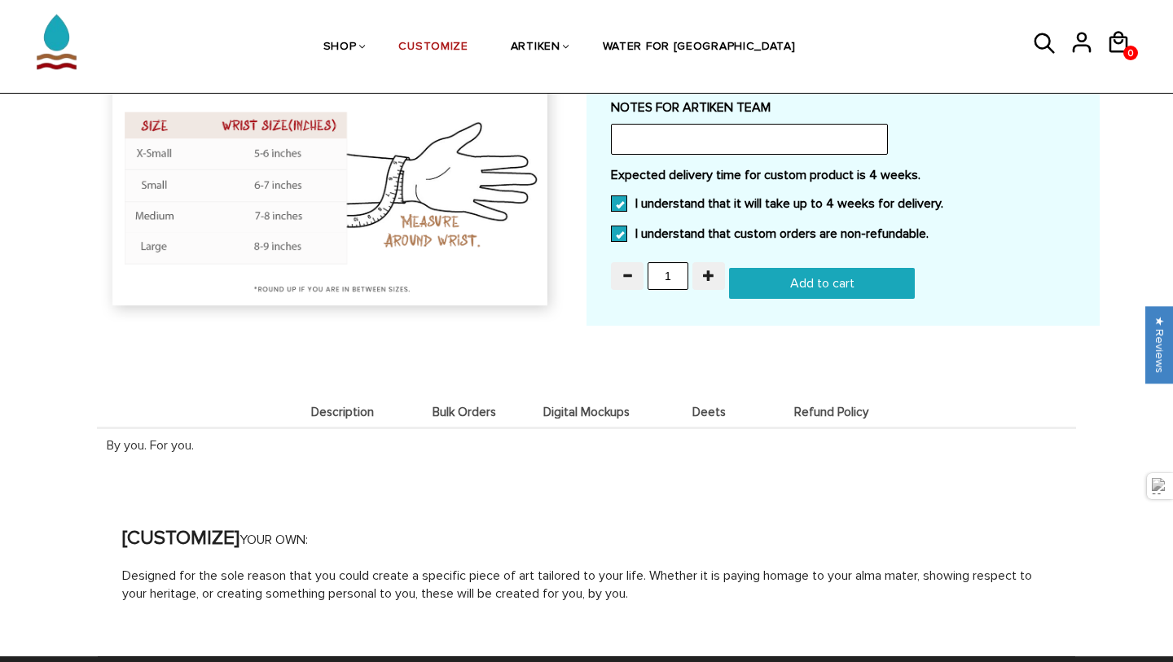
scroll to position [1179, 0]
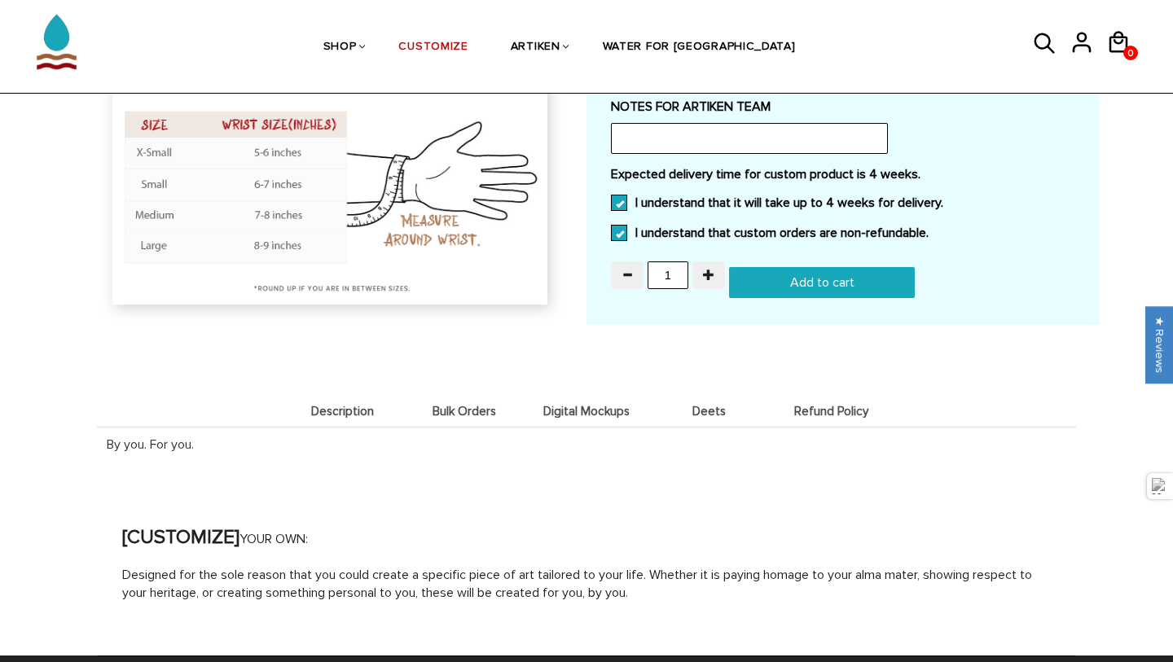
click at [481, 429] on div "By you. For you." at bounding box center [586, 443] width 979 height 35
click at [481, 418] on span "Bulk Orders" at bounding box center [464, 412] width 114 height 14
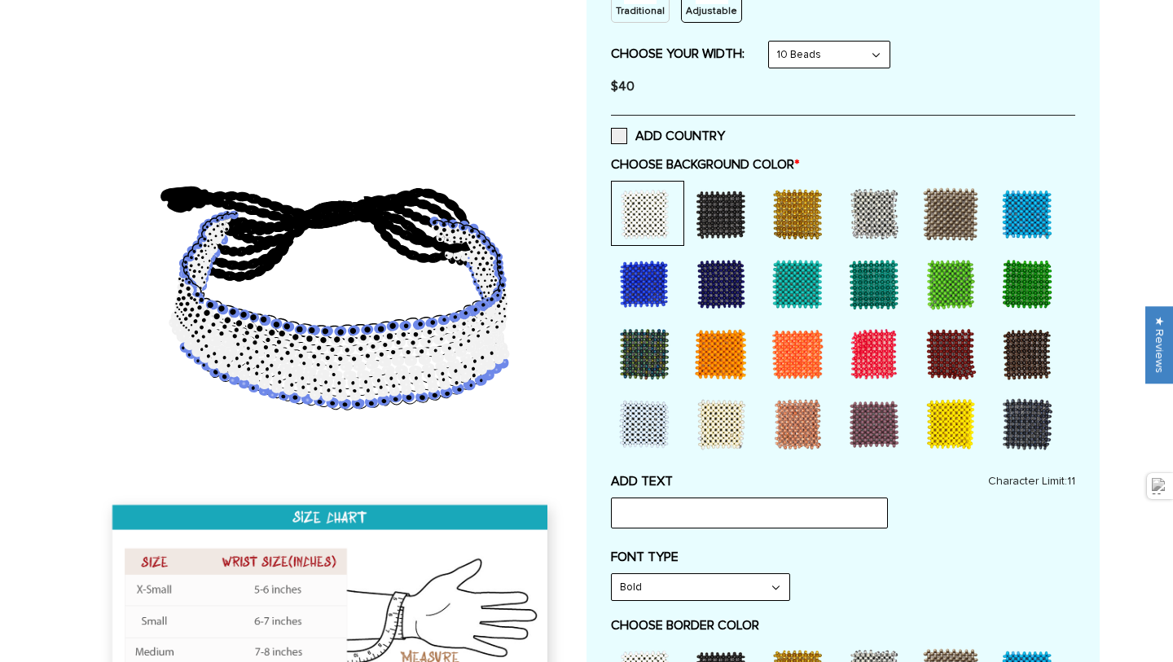
scroll to position [0, 0]
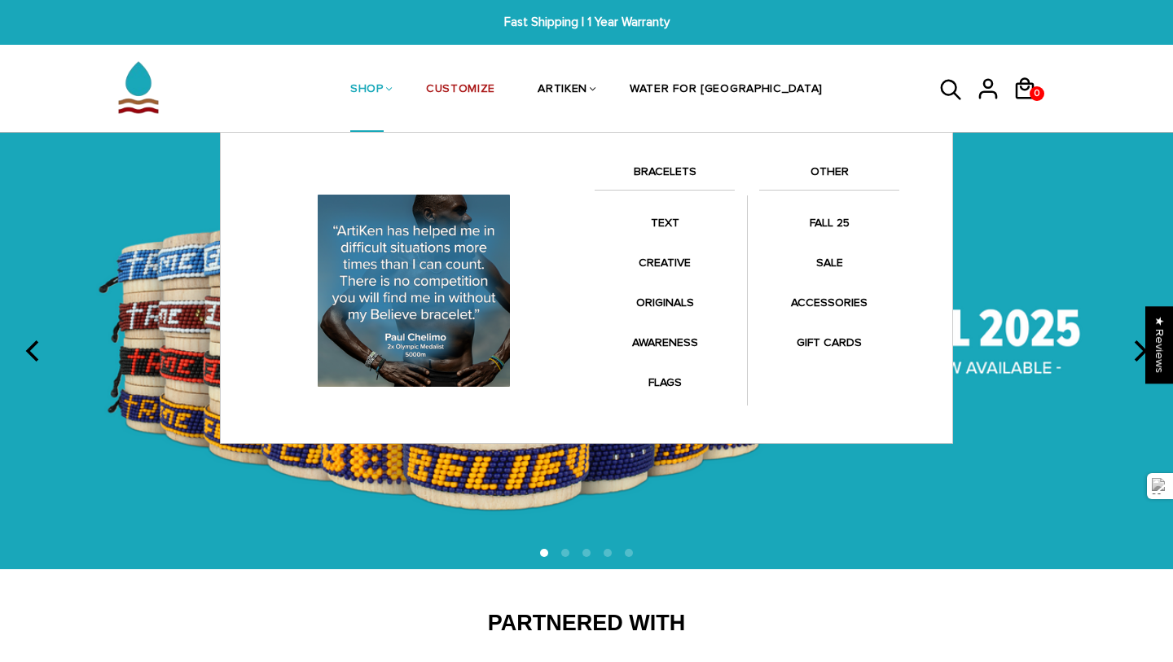
click at [384, 90] on link "SHOP" at bounding box center [366, 90] width 33 height 86
click at [405, 88] on li "SHOP BRACELETS TEXT Inspirational fuel for maximum growth." at bounding box center [367, 89] width 76 height 86
click at [384, 93] on link "SHOP" at bounding box center [366, 90] width 33 height 86
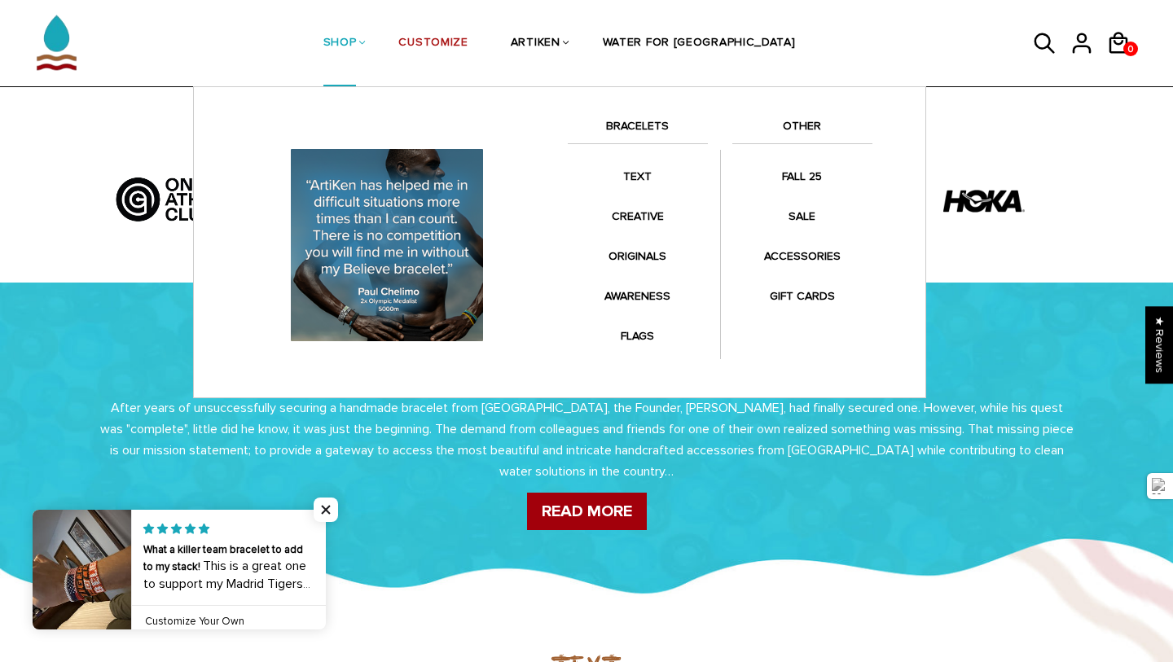
scroll to position [746, 0]
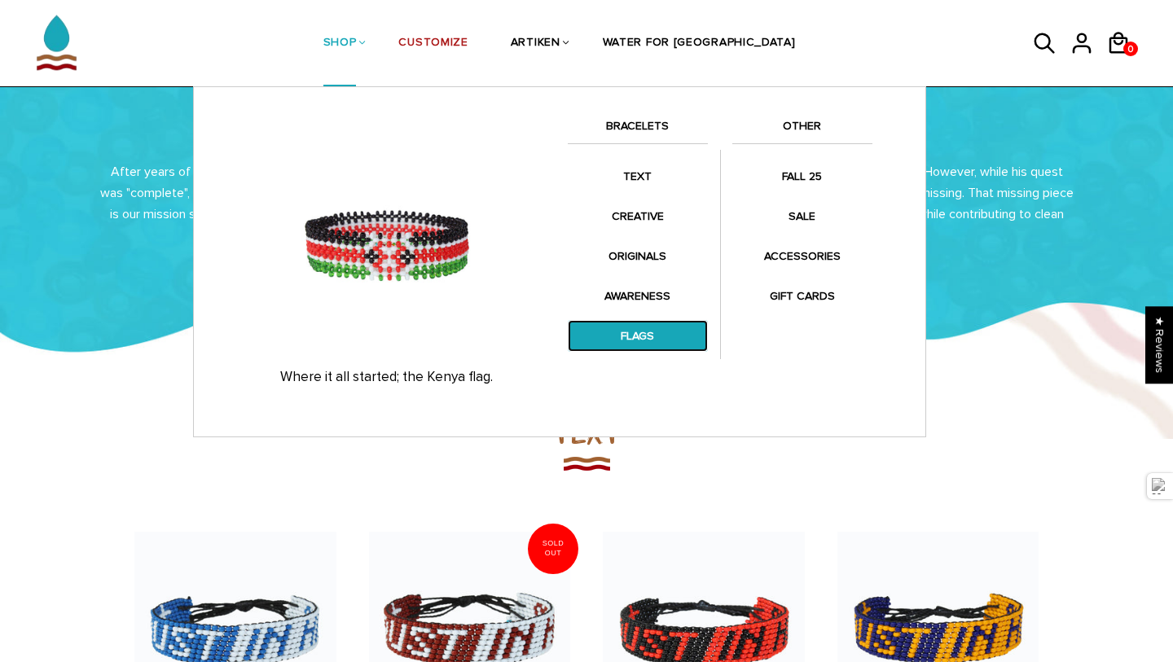
click at [656, 331] on link "FLAGS" at bounding box center [638, 336] width 140 height 32
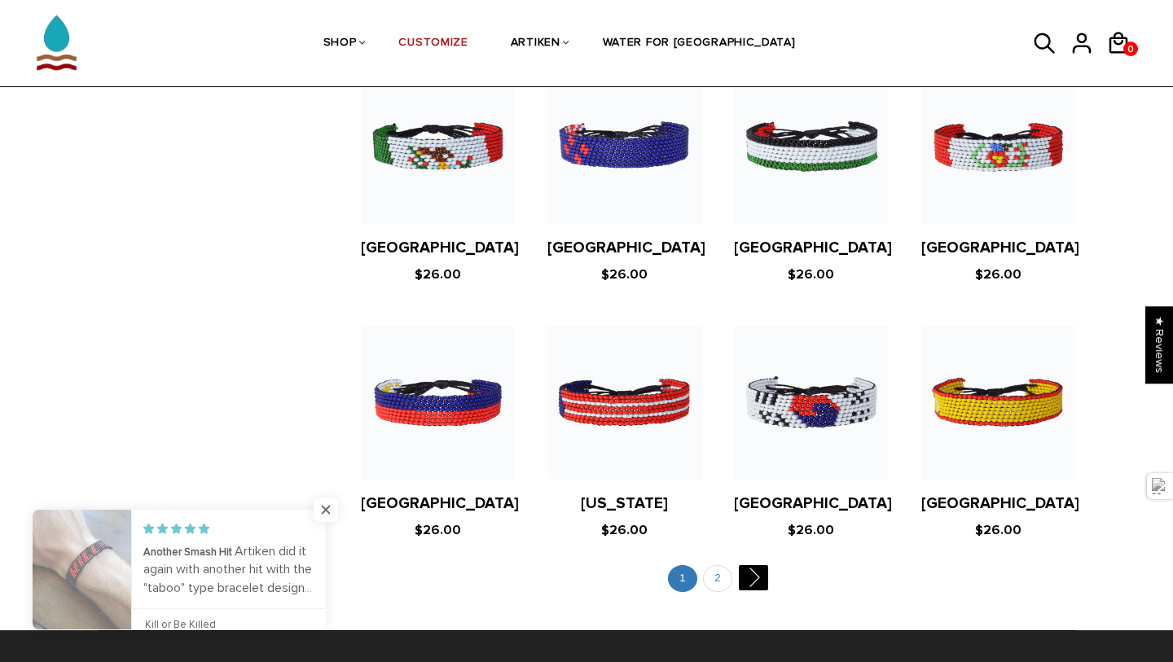
scroll to position [3019, 0]
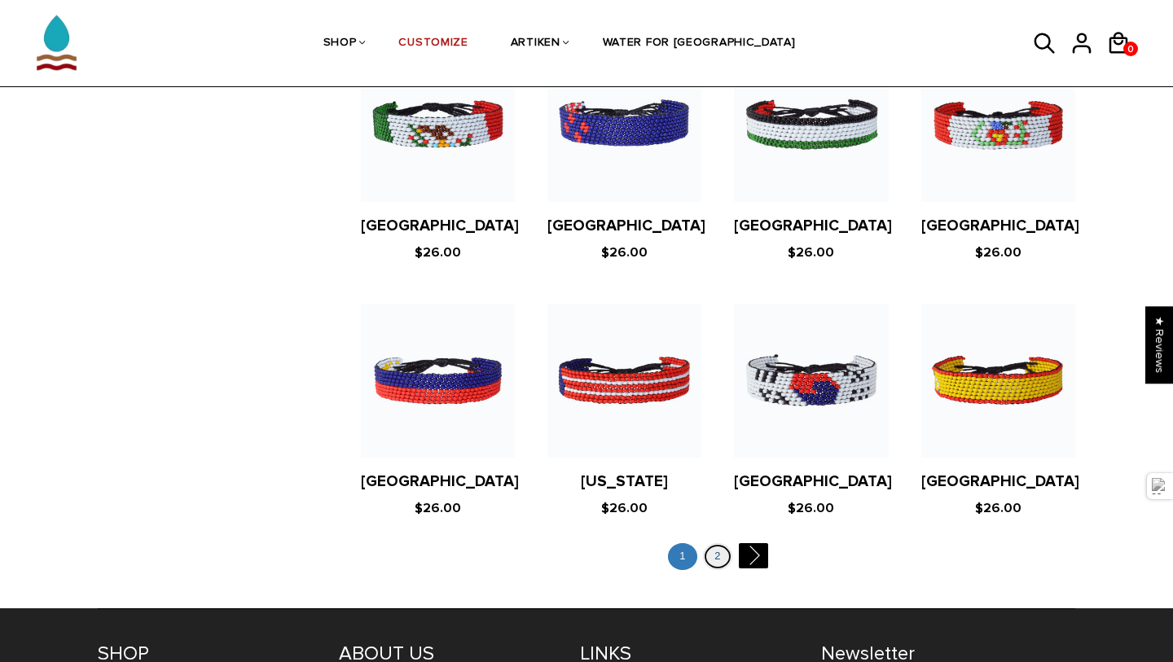
click at [712, 543] on link "2" at bounding box center [717, 556] width 29 height 27
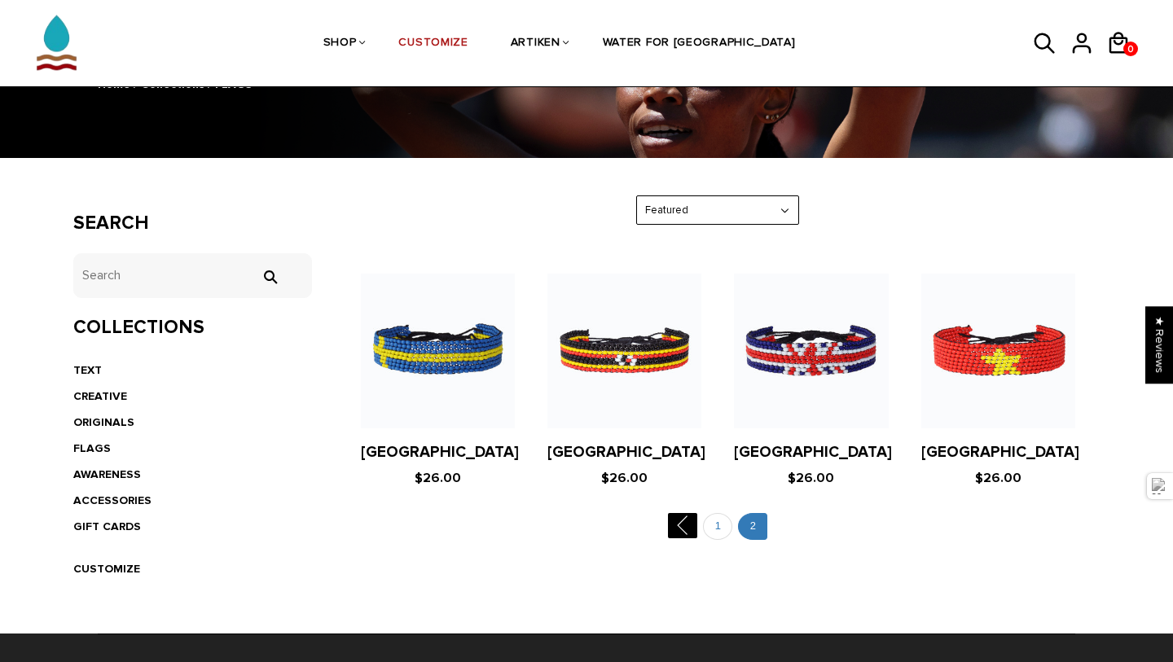
scroll to position [189, 0]
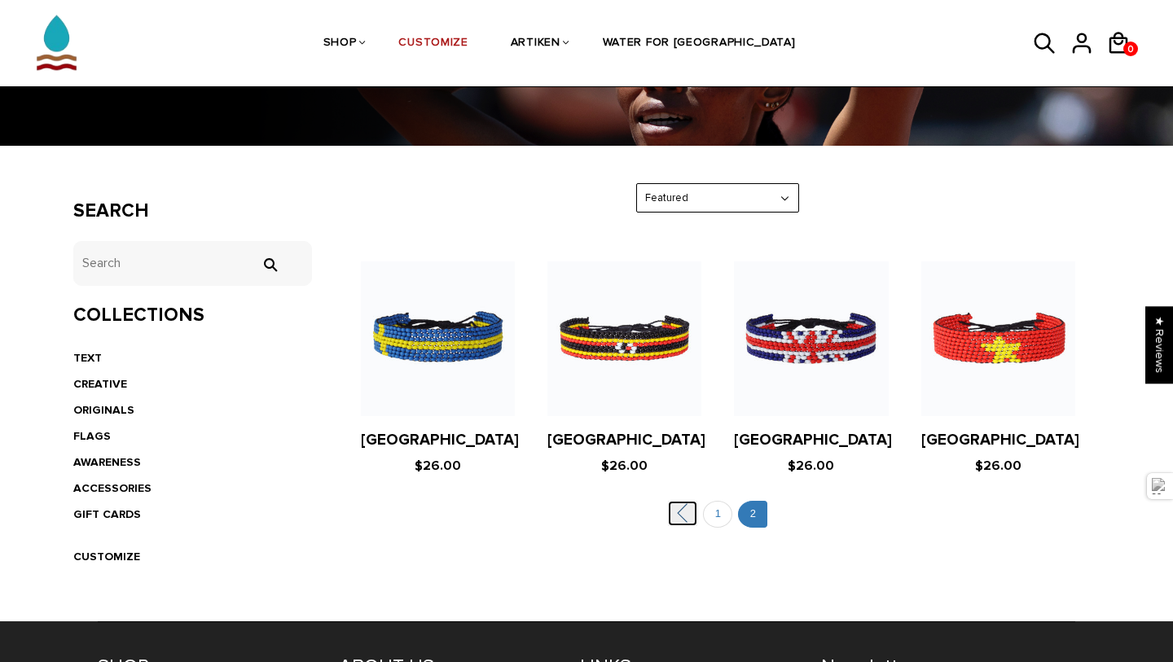
click at [684, 514] on link "" at bounding box center [682, 513] width 29 height 25
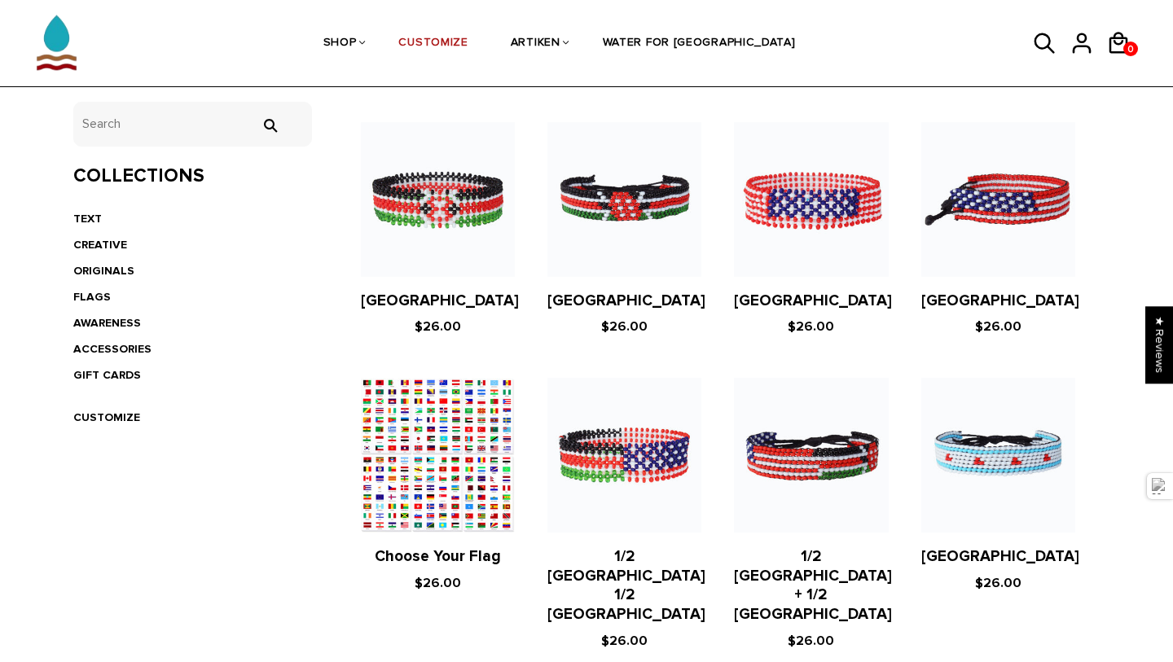
scroll to position [336, 0]
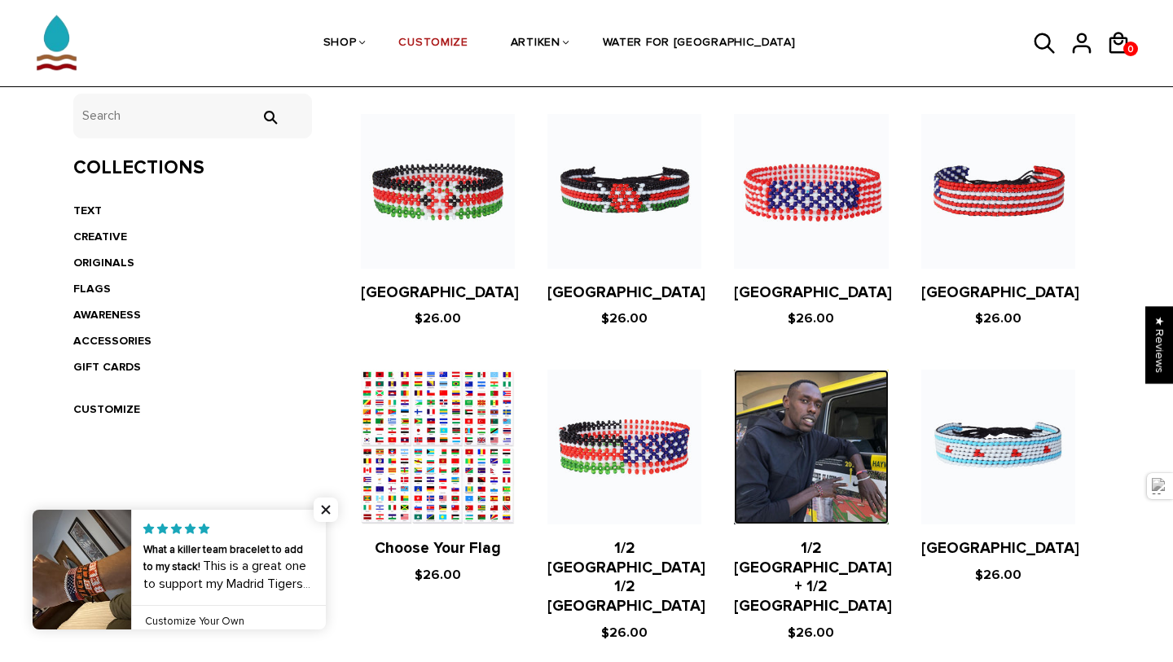
click at [837, 490] on img at bounding box center [811, 447] width 154 height 154
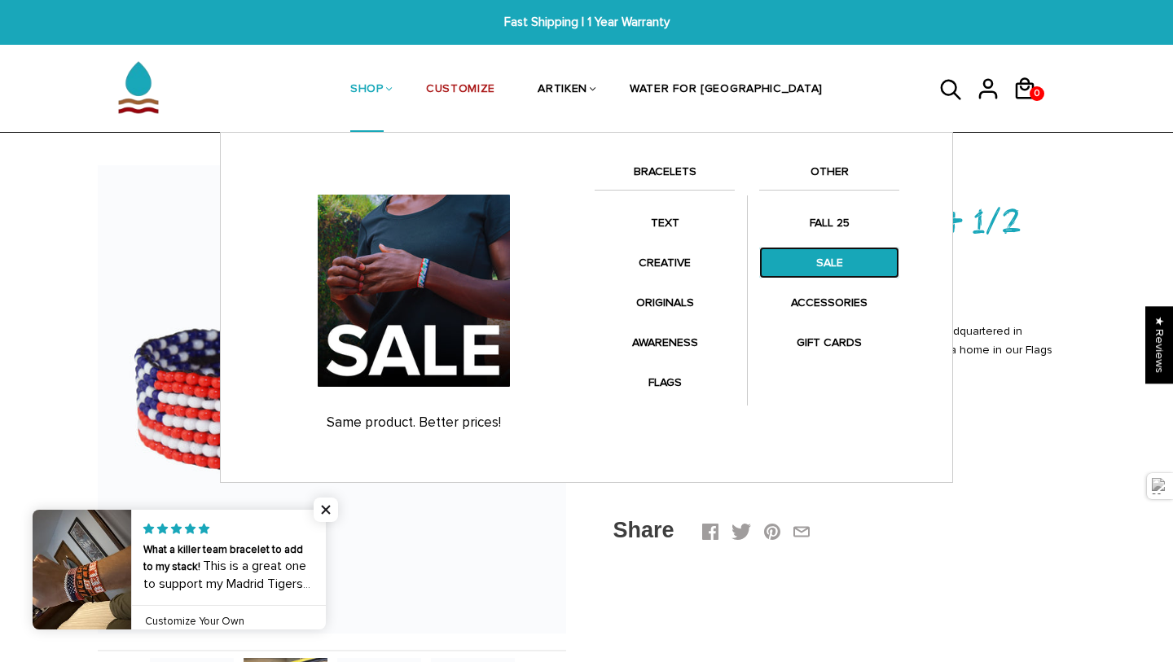
click at [812, 255] on link "SALE" at bounding box center [829, 263] width 140 height 32
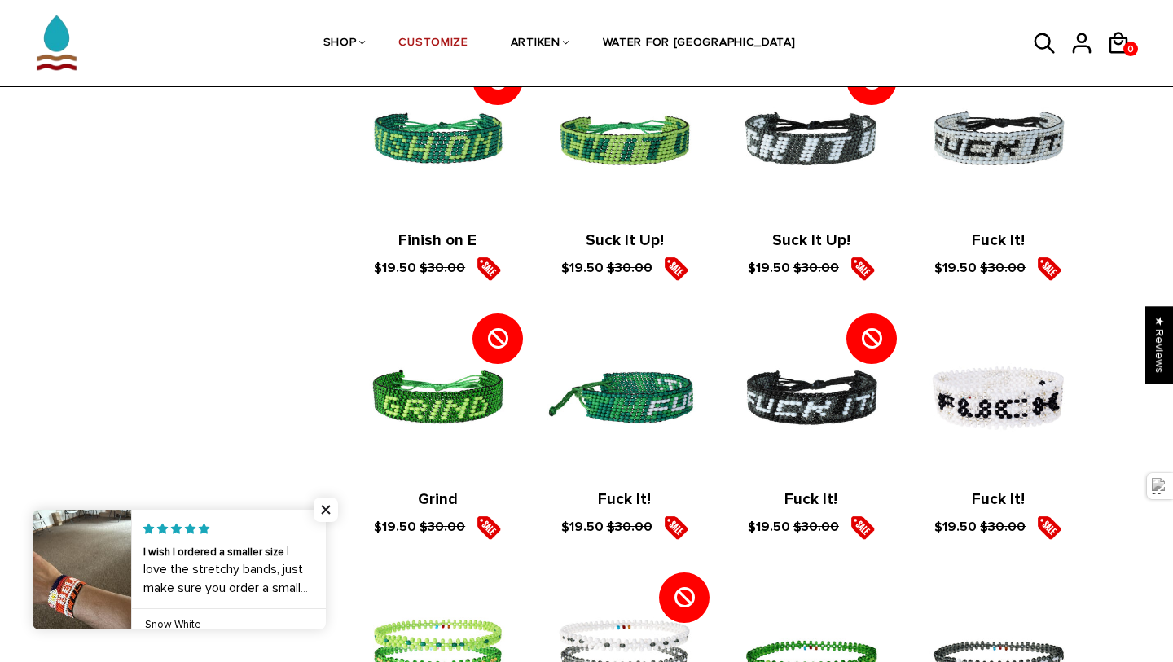
scroll to position [737, 0]
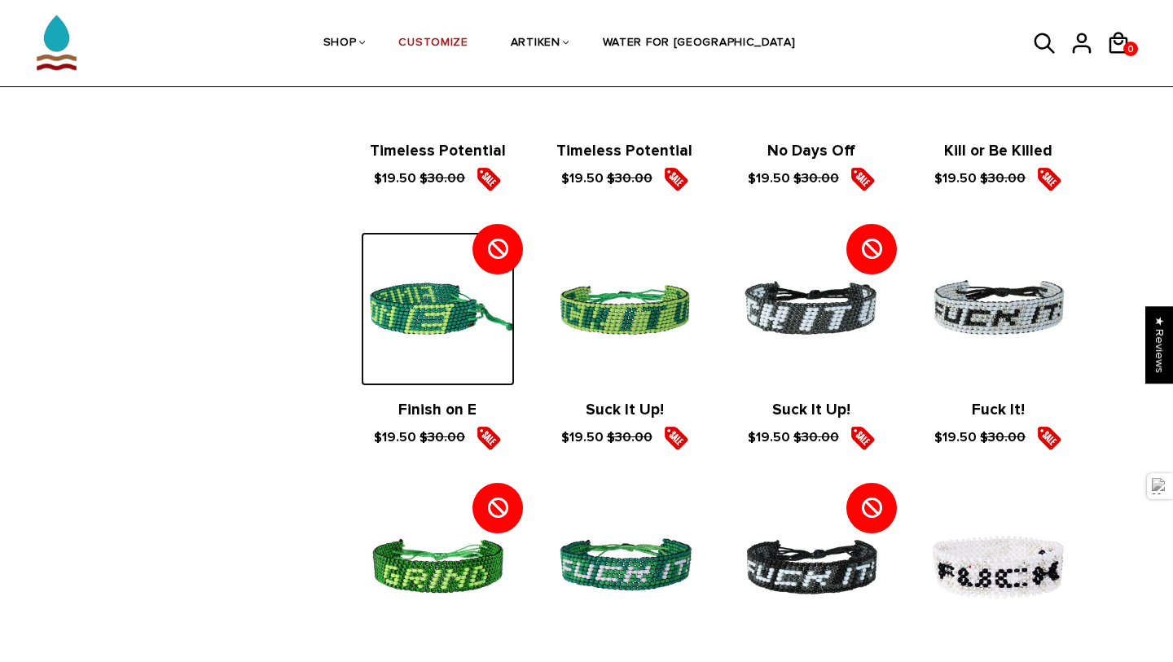
click at [438, 350] on img at bounding box center [438, 309] width 154 height 154
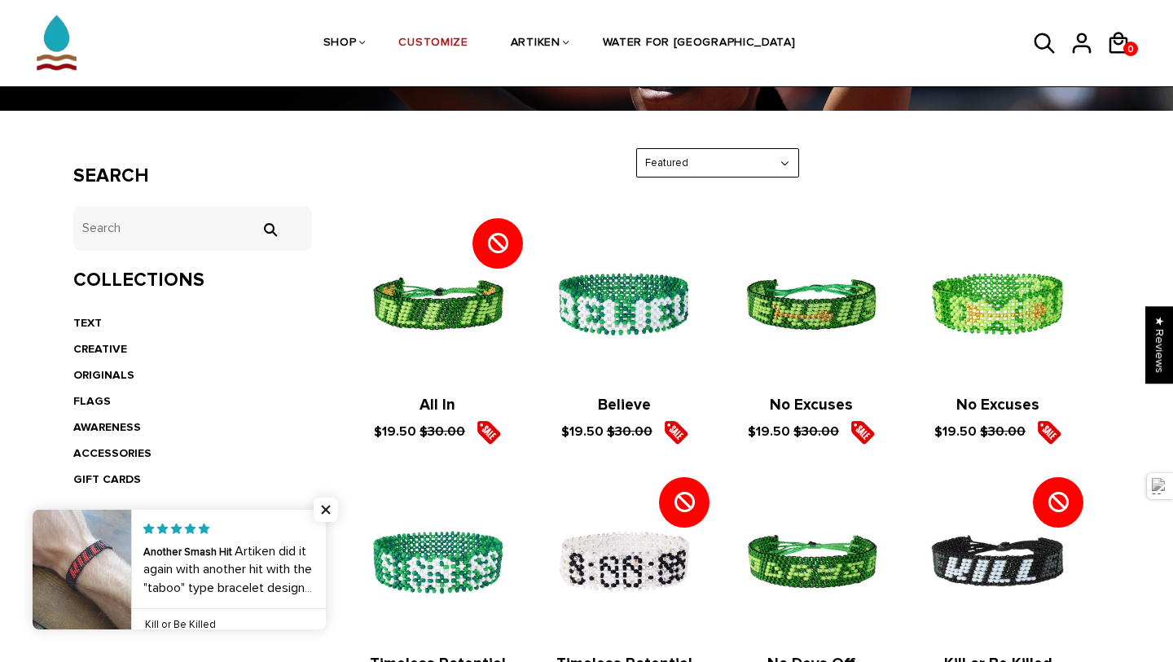
scroll to position [250, 0]
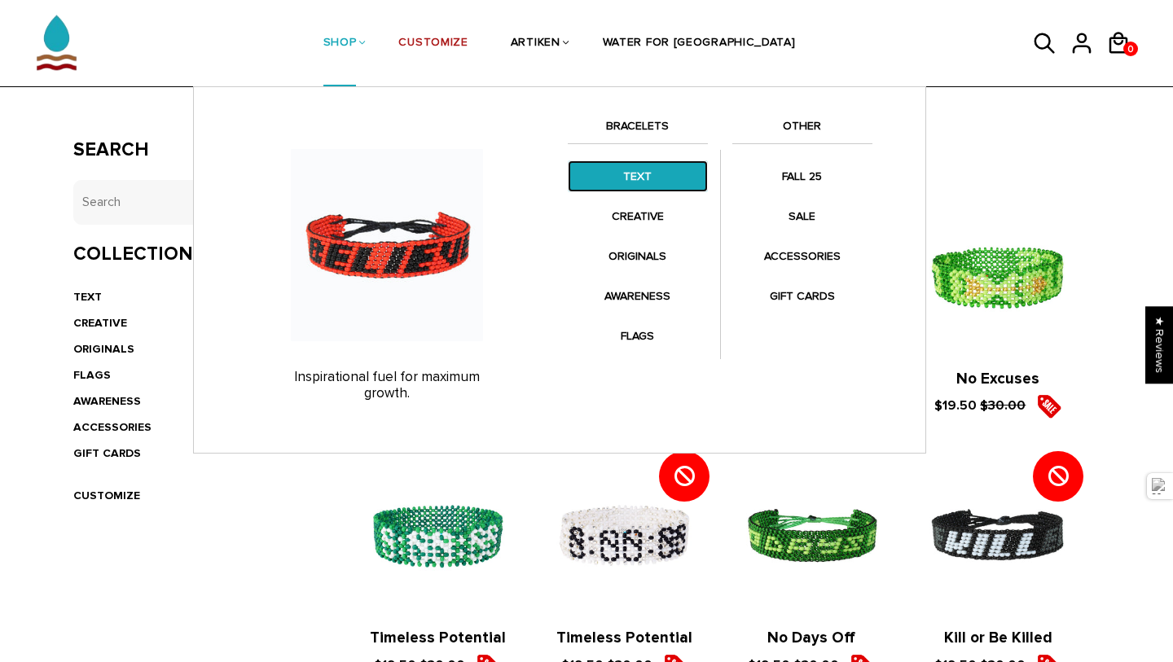
click at [645, 176] on link "TEXT" at bounding box center [638, 176] width 140 height 32
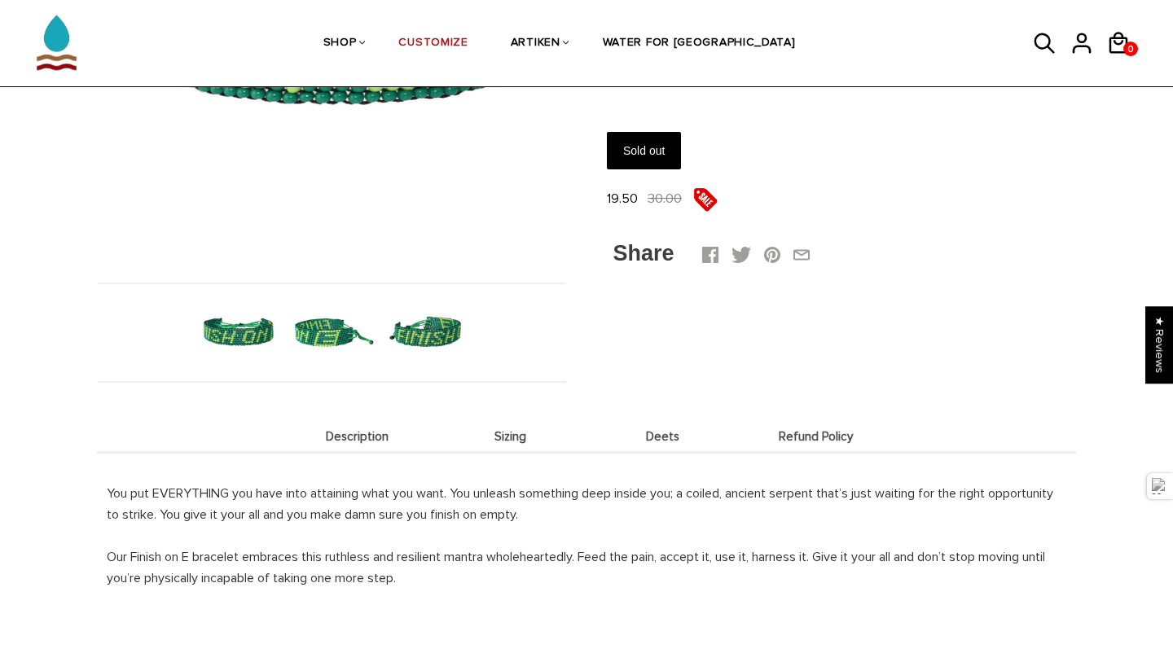
scroll to position [381, 0]
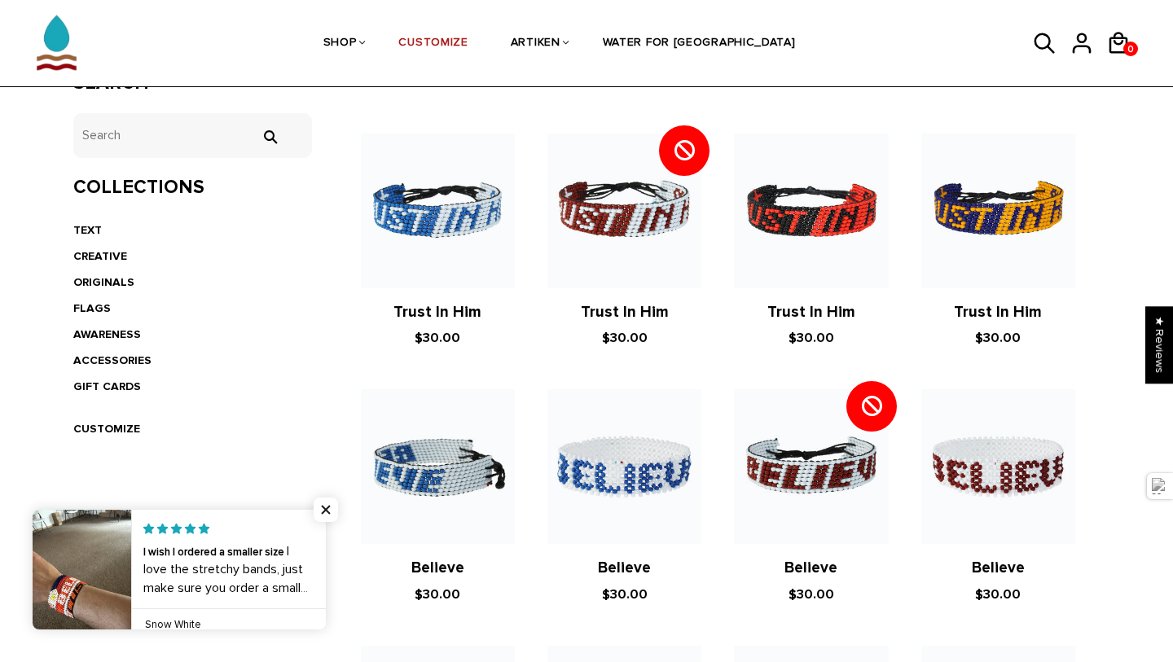
scroll to position [322, 0]
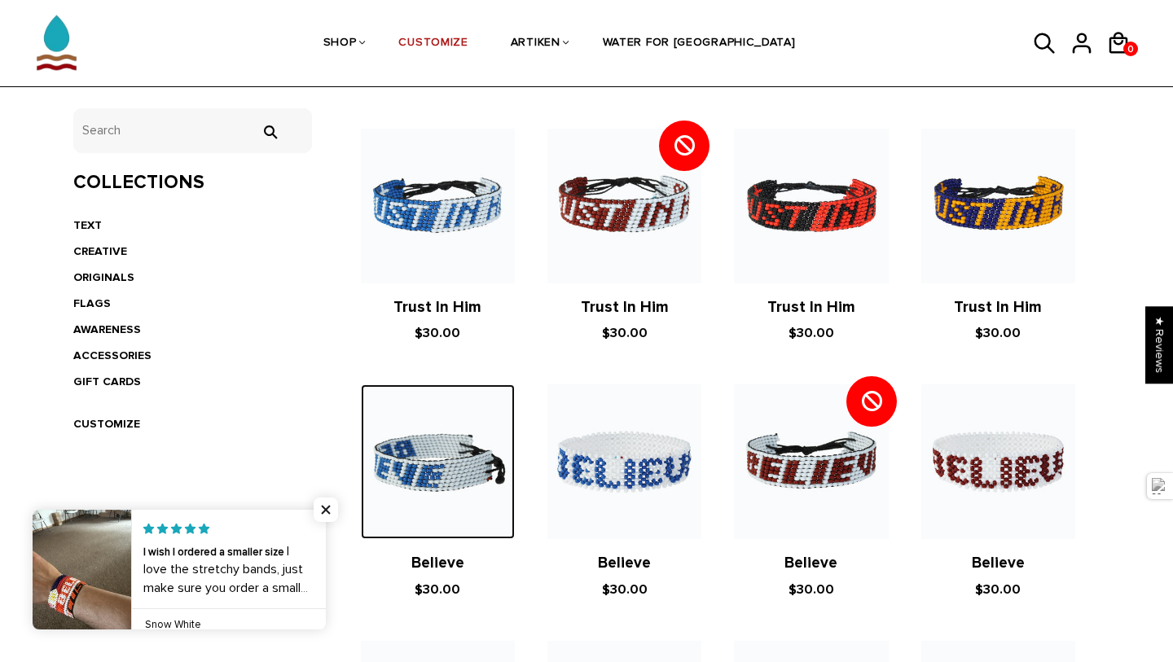
click at [455, 460] on img at bounding box center [438, 461] width 154 height 154
